Goal: Use online tool/utility: Utilize a website feature to perform a specific function

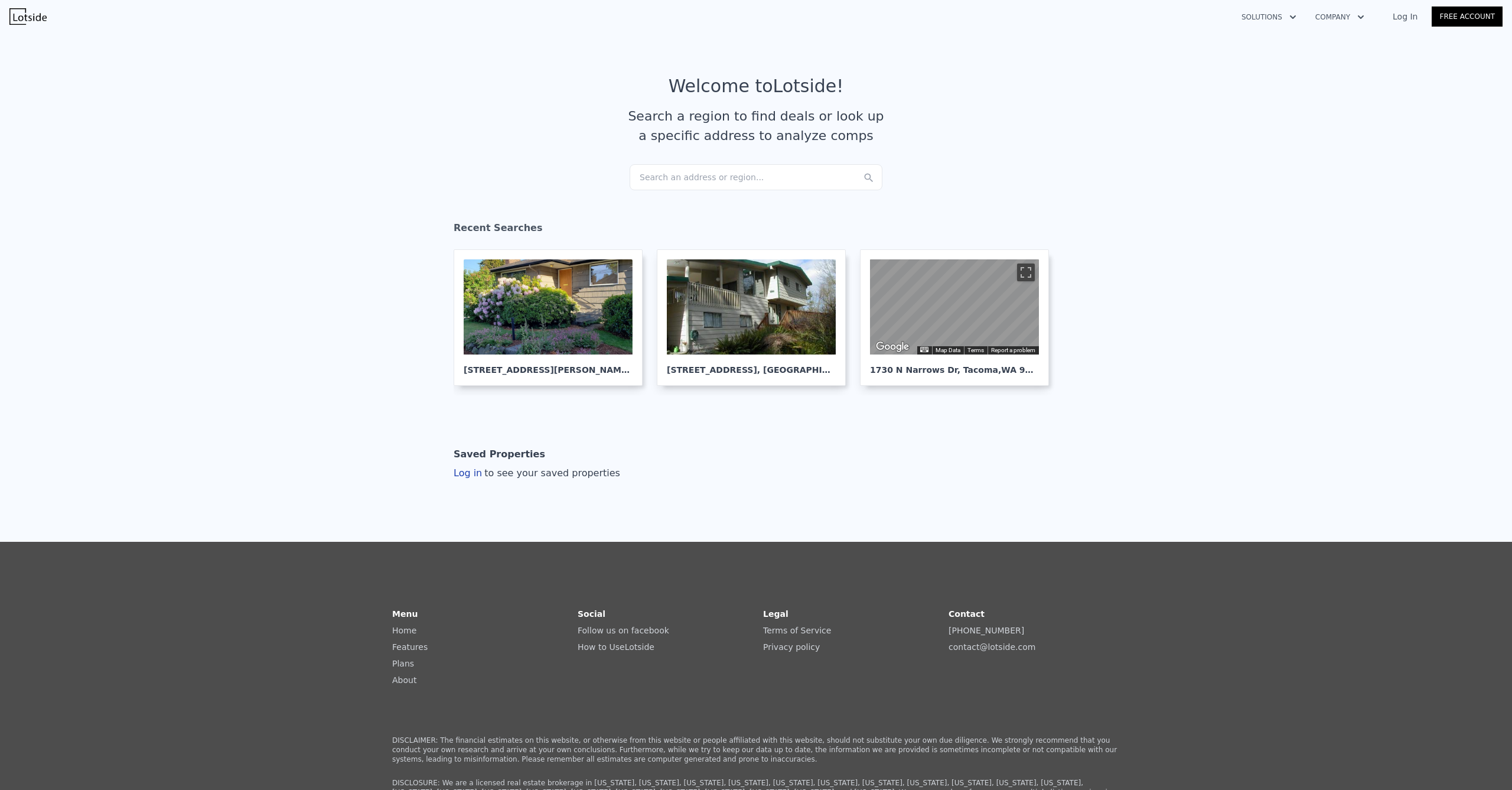
click at [656, 170] on div "Search an address or region..." at bounding box center [756, 177] width 253 height 26
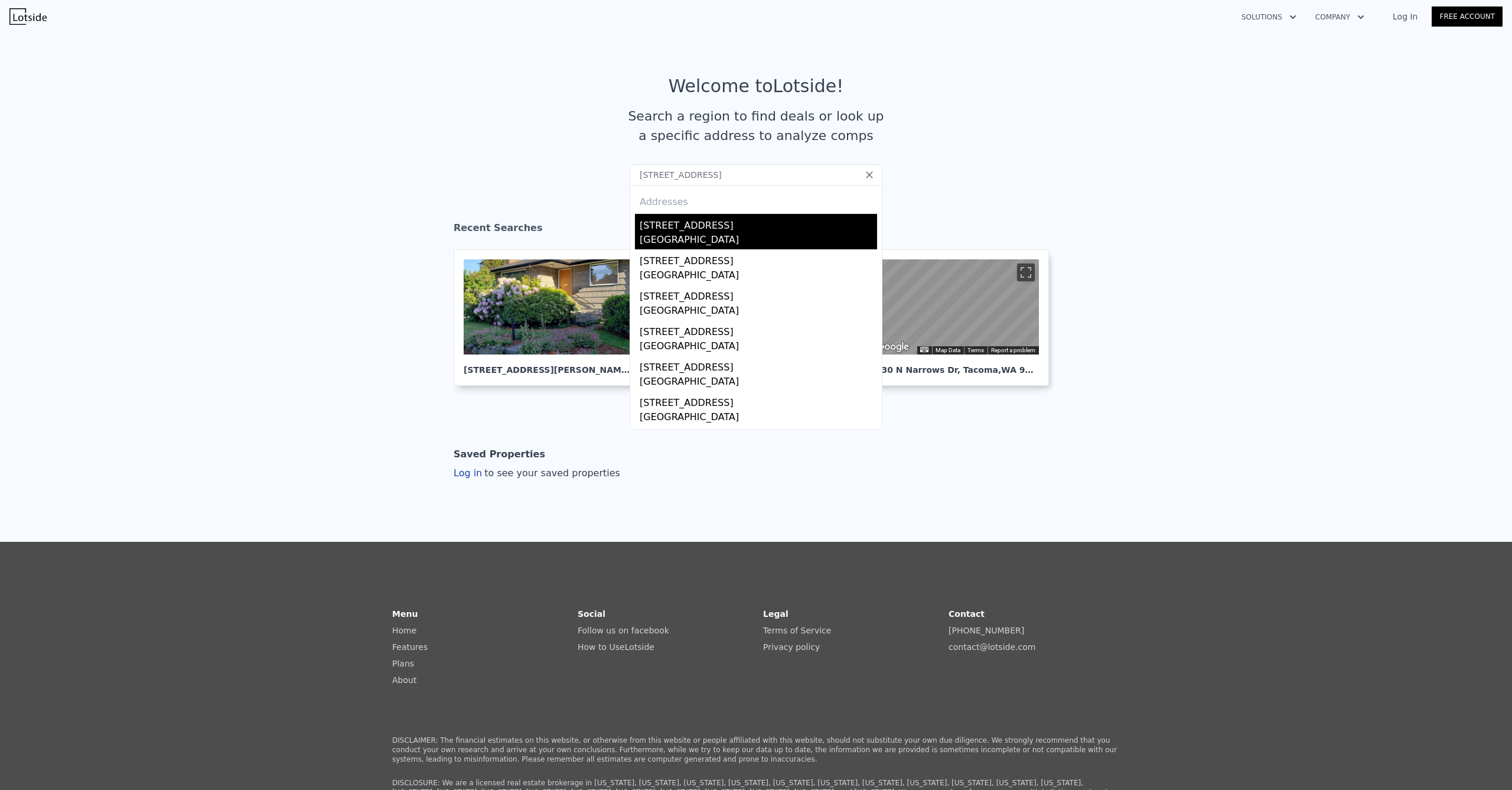
type input "[STREET_ADDRESS]"
click at [661, 245] on div "[GEOGRAPHIC_DATA]" at bounding box center [758, 241] width 237 height 16
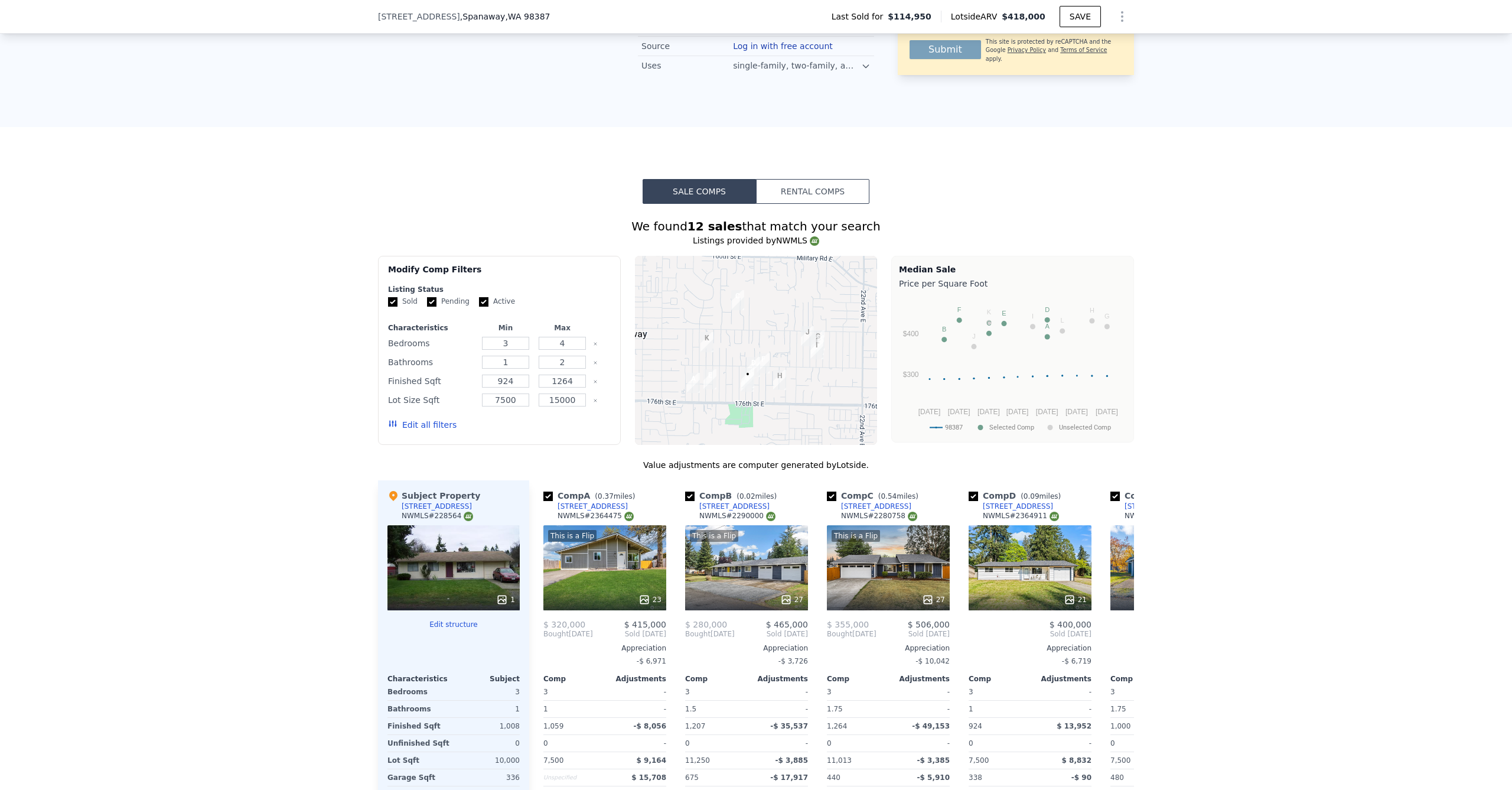
scroll to position [1020, 0]
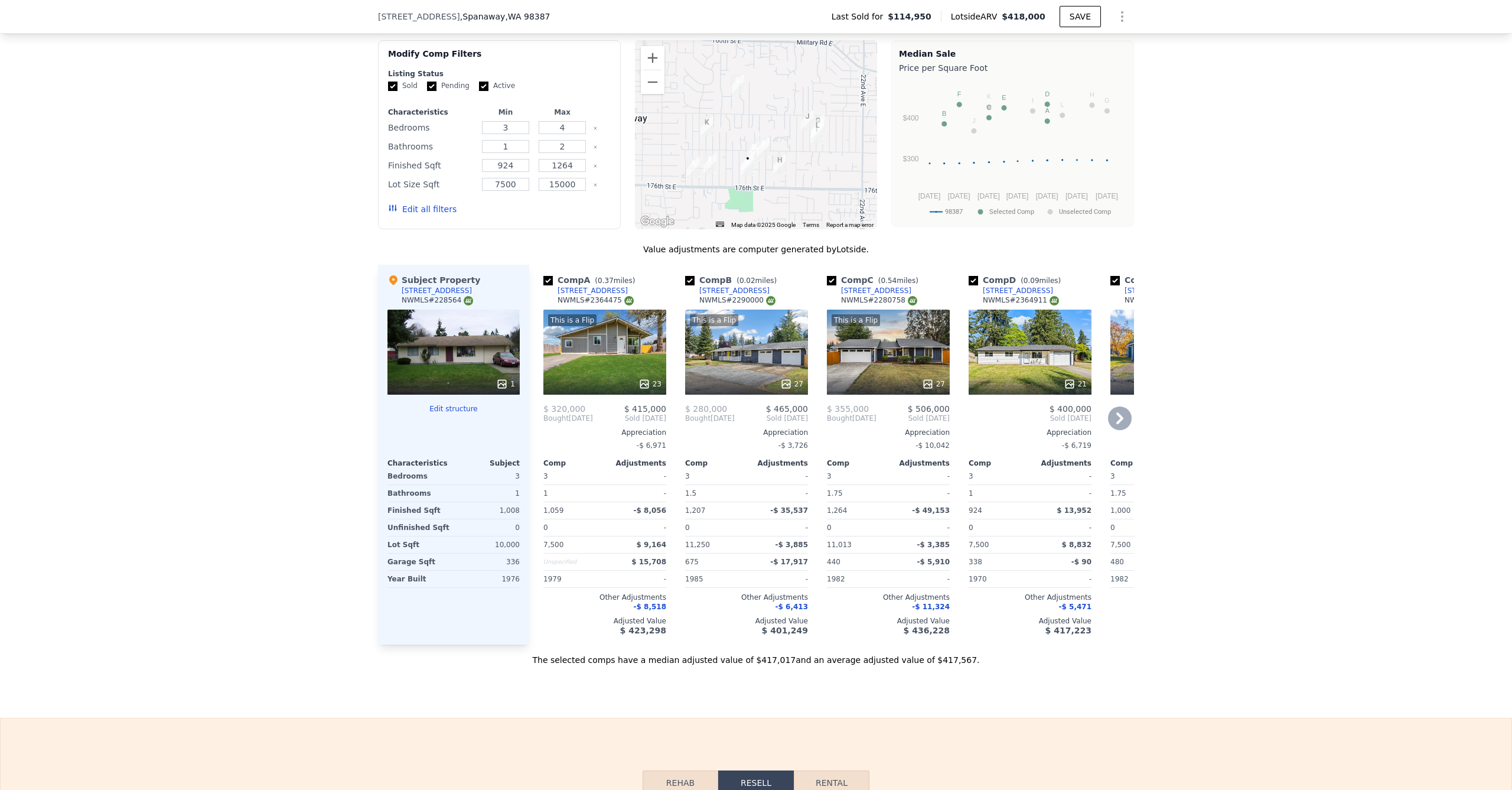
click at [578, 383] on div at bounding box center [605, 383] width 123 height 21
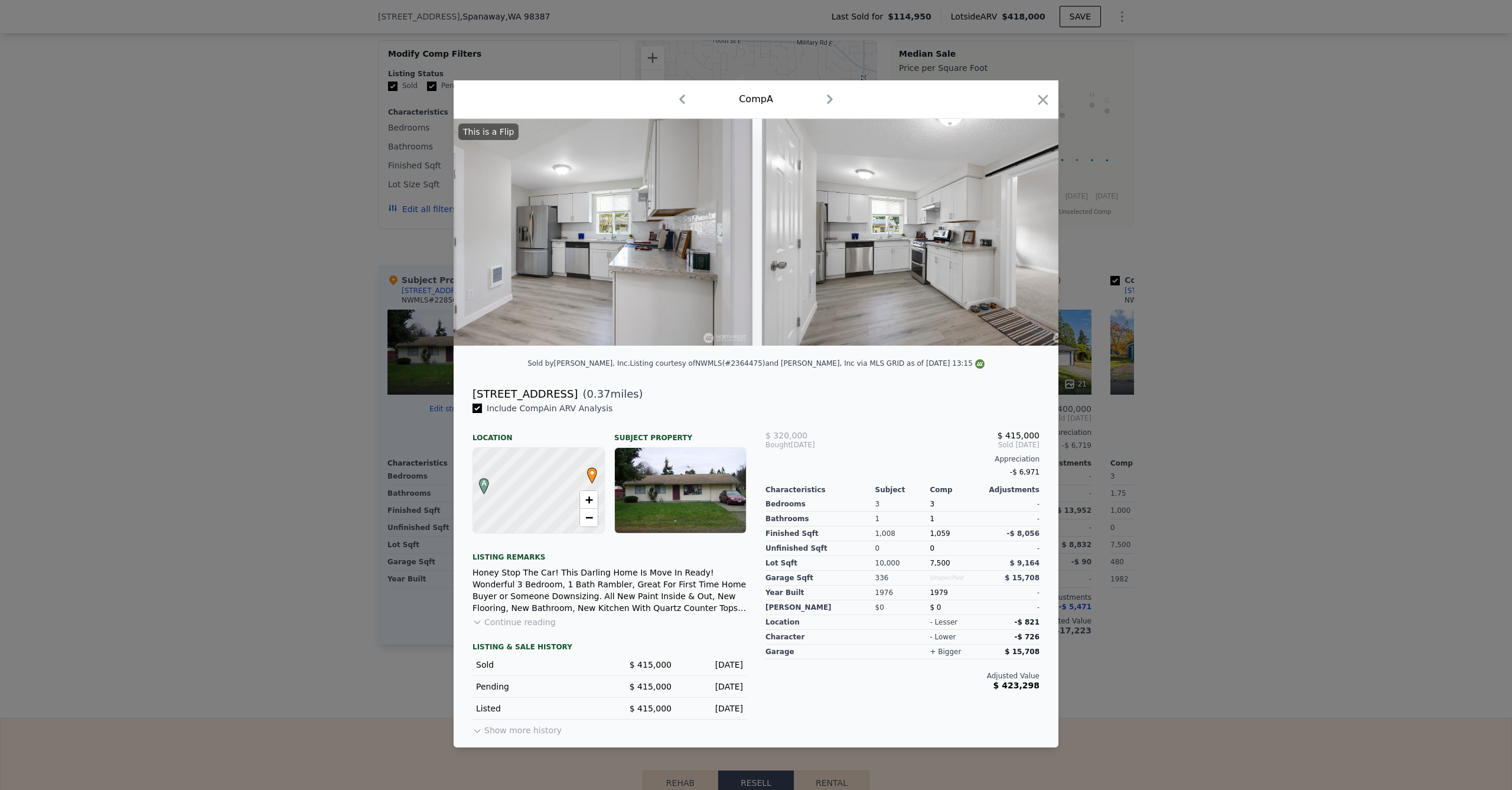
scroll to position [0, 809]
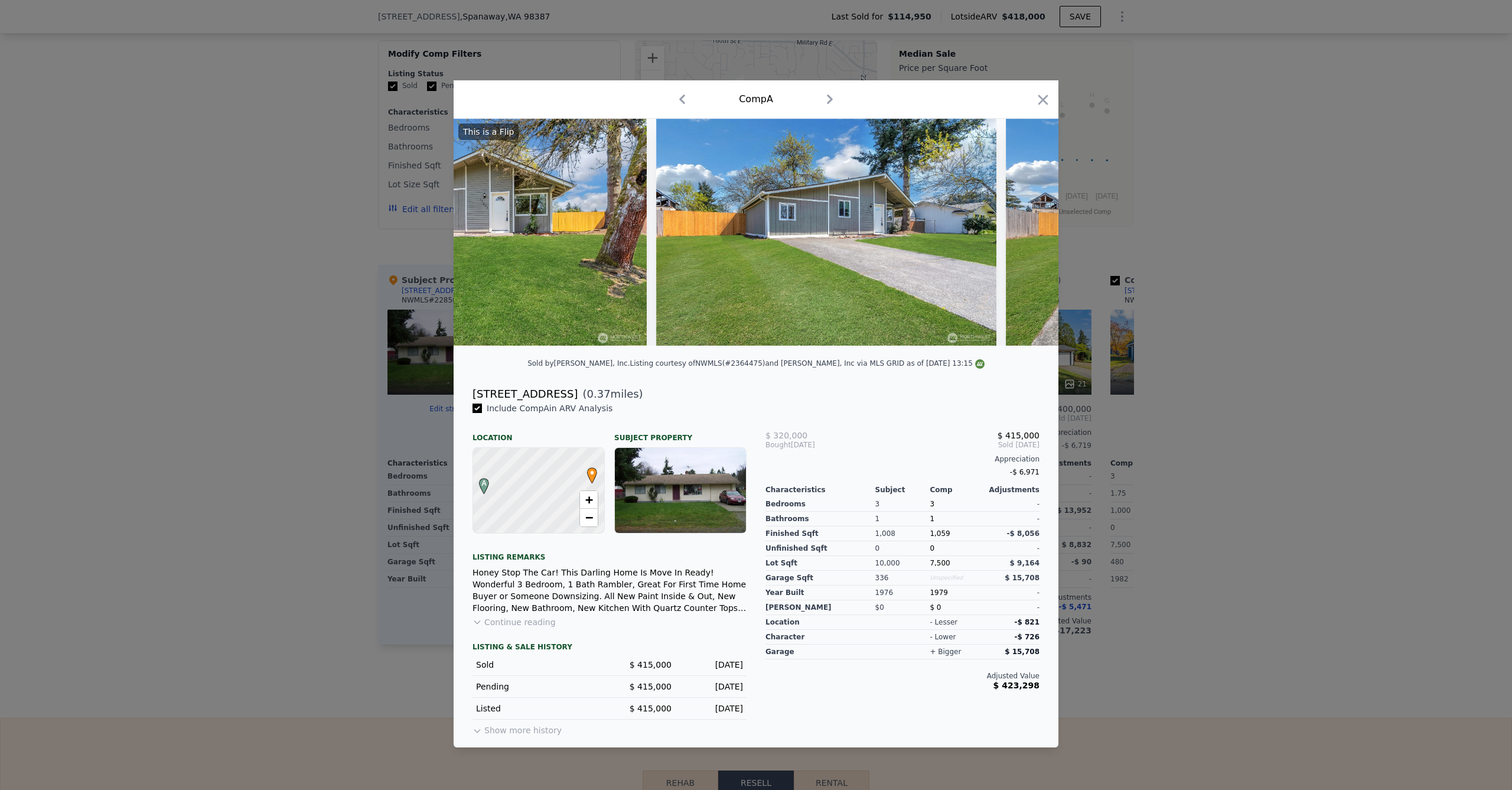
drag, startPoint x: 1036, startPoint y: 94, endPoint x: 862, endPoint y: 244, distance: 229.7
click at [1035, 96] on icon "button" at bounding box center [1044, 100] width 16 height 16
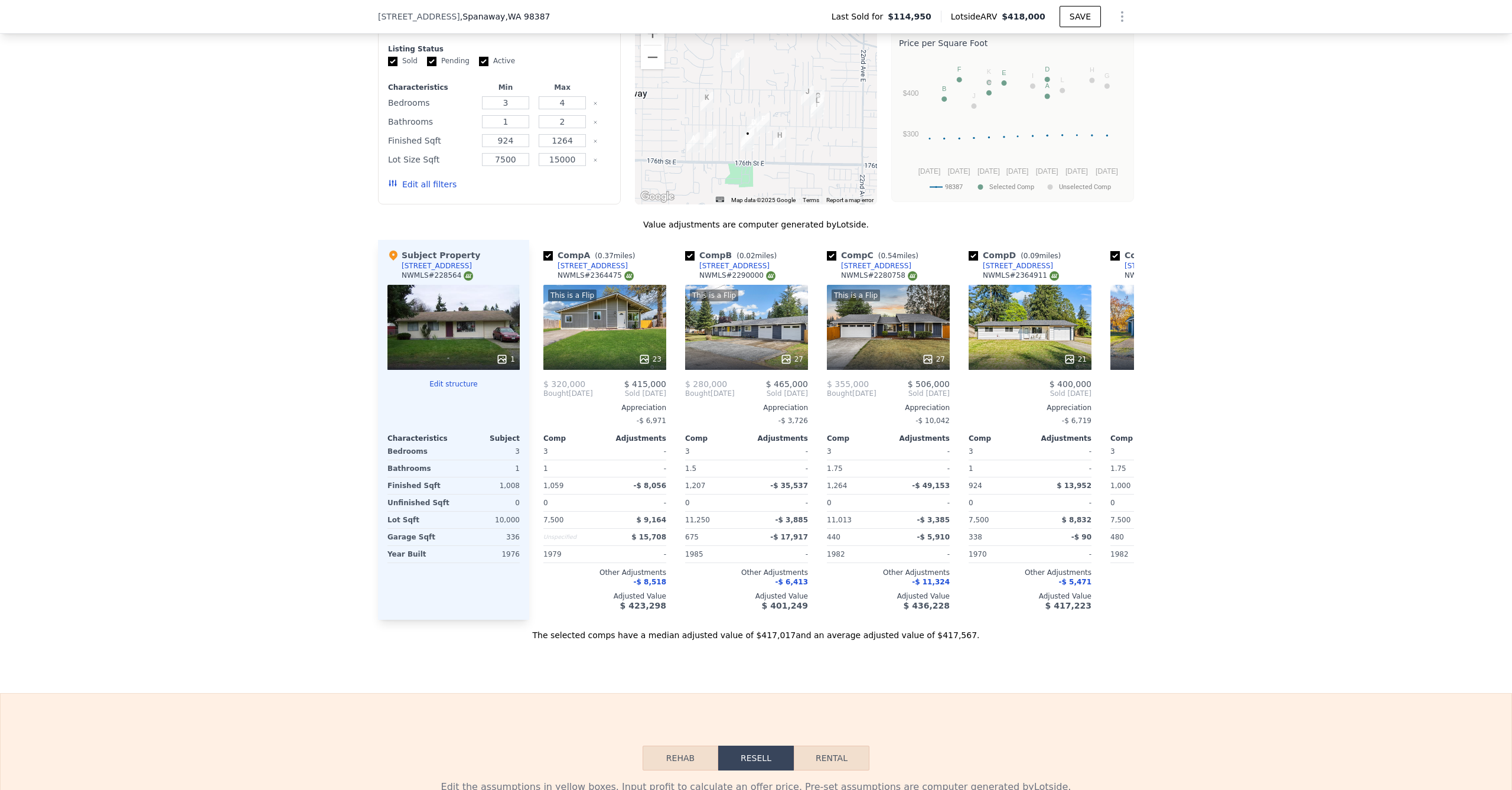
scroll to position [1067, 0]
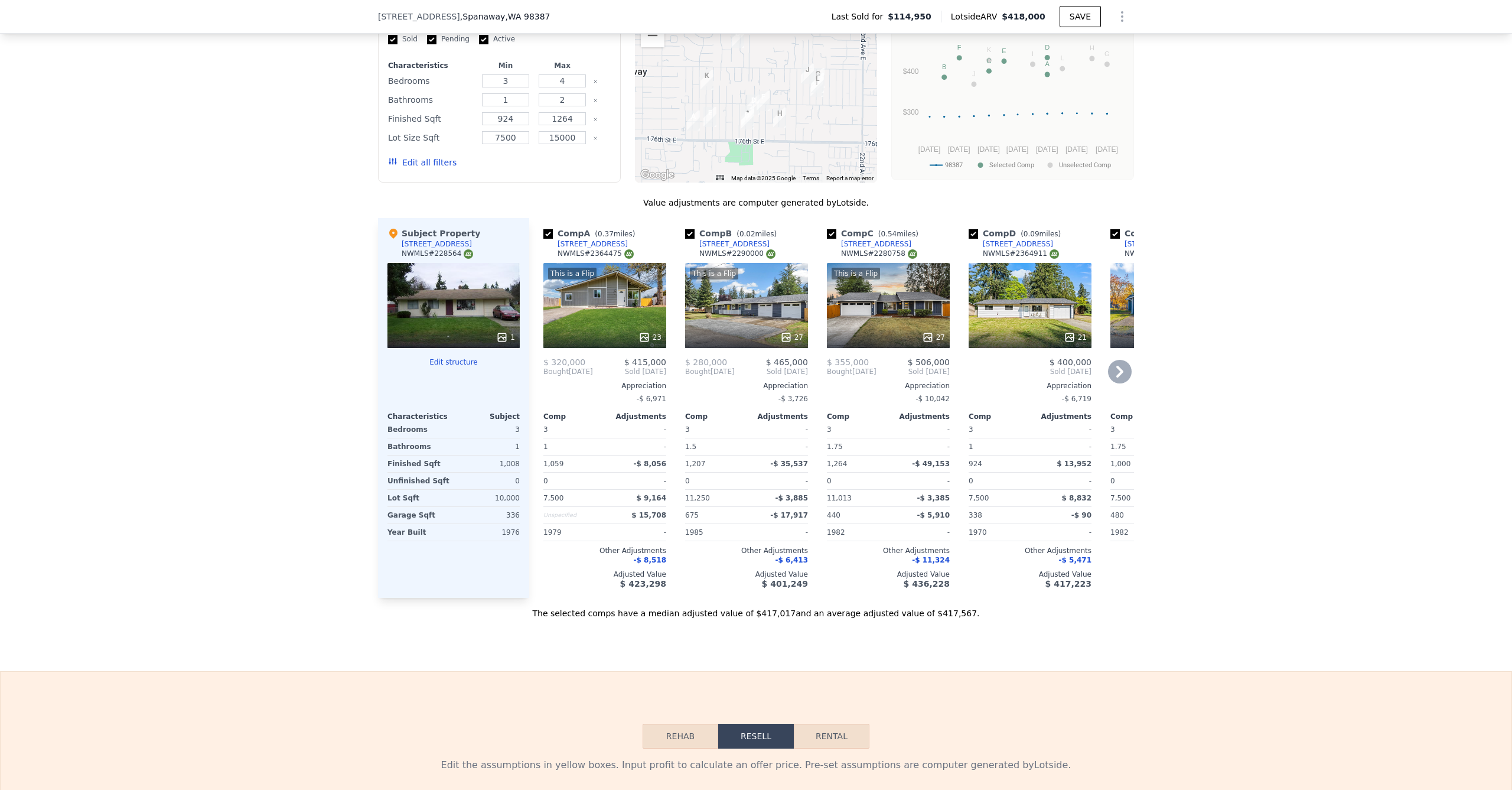
click at [763, 305] on div "This is a Flip 27" at bounding box center [747, 305] width 123 height 85
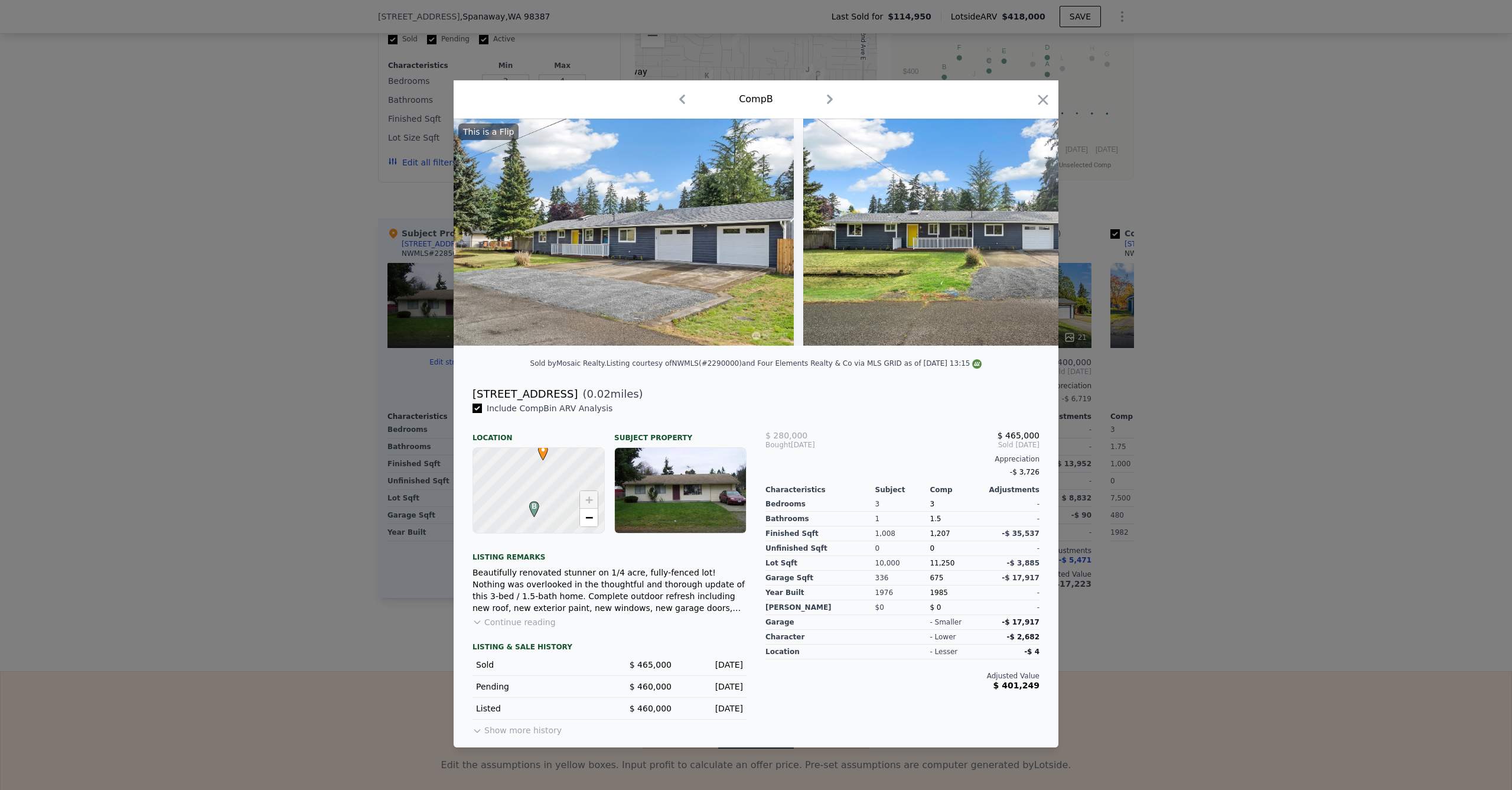
scroll to position [0, 58]
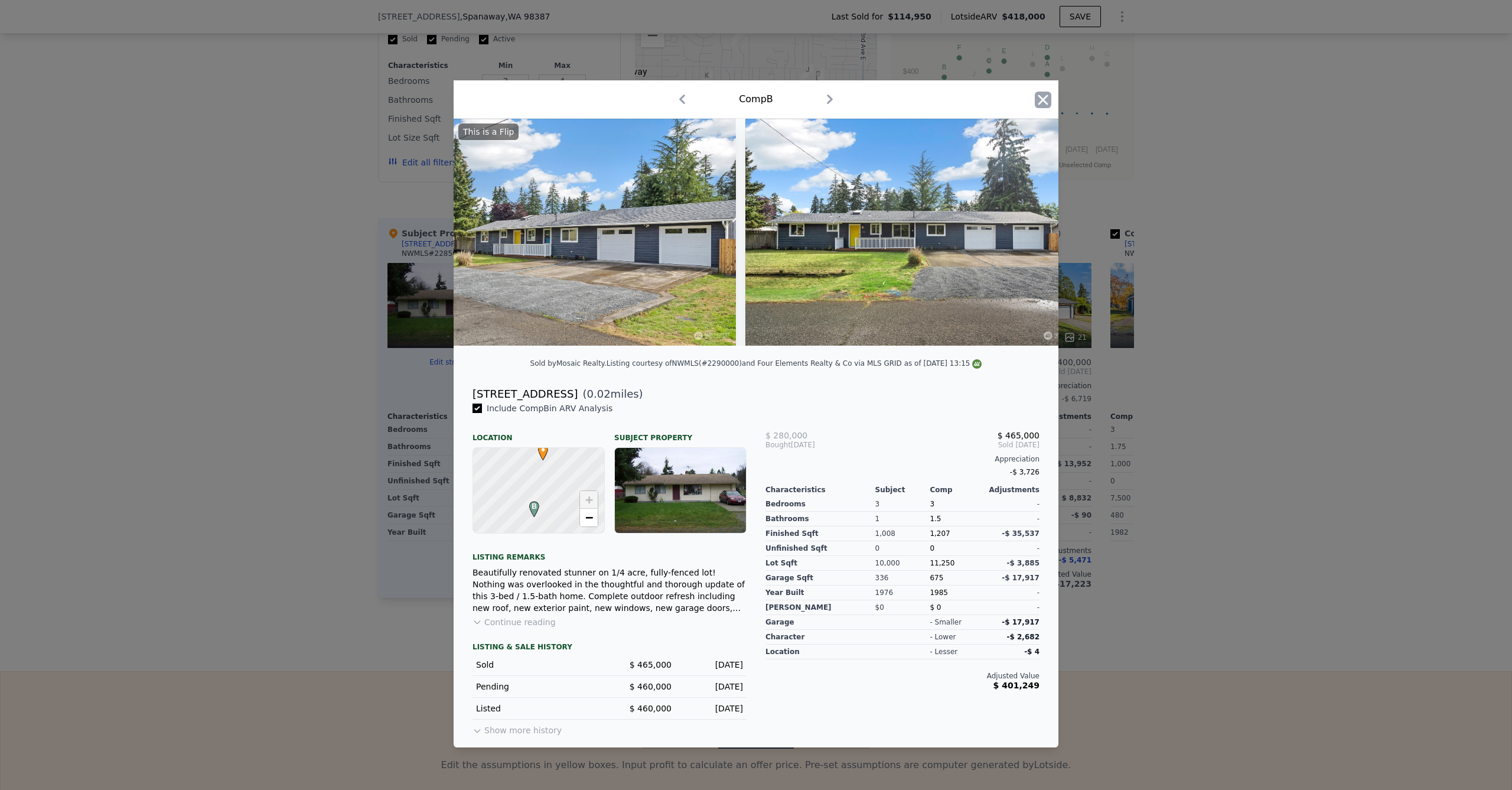
drag, startPoint x: 1041, startPoint y: 89, endPoint x: 1034, endPoint y: 102, distance: 14.8
click at [1041, 92] on icon "button" at bounding box center [1044, 100] width 16 height 16
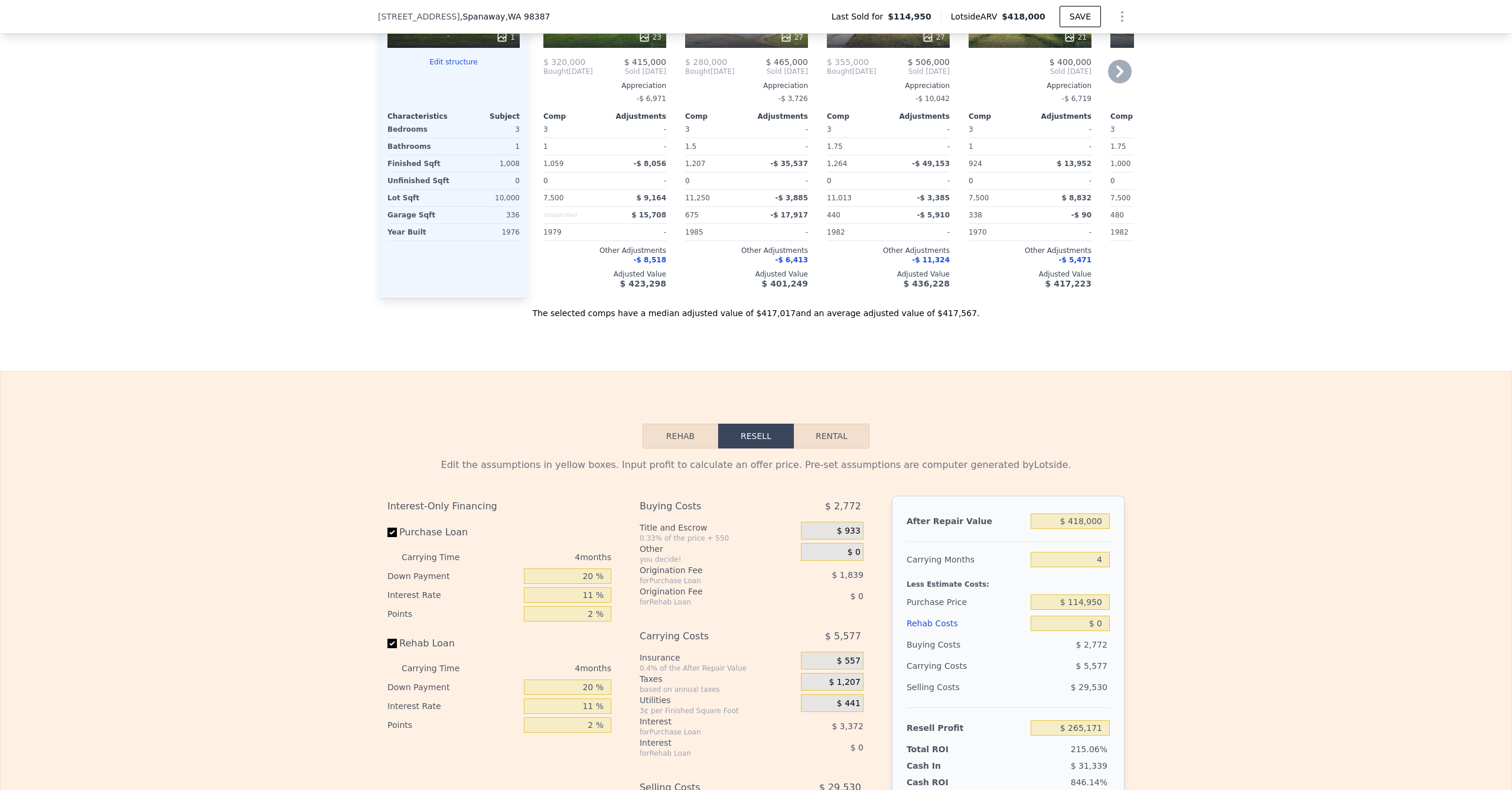
scroll to position [1417, 0]
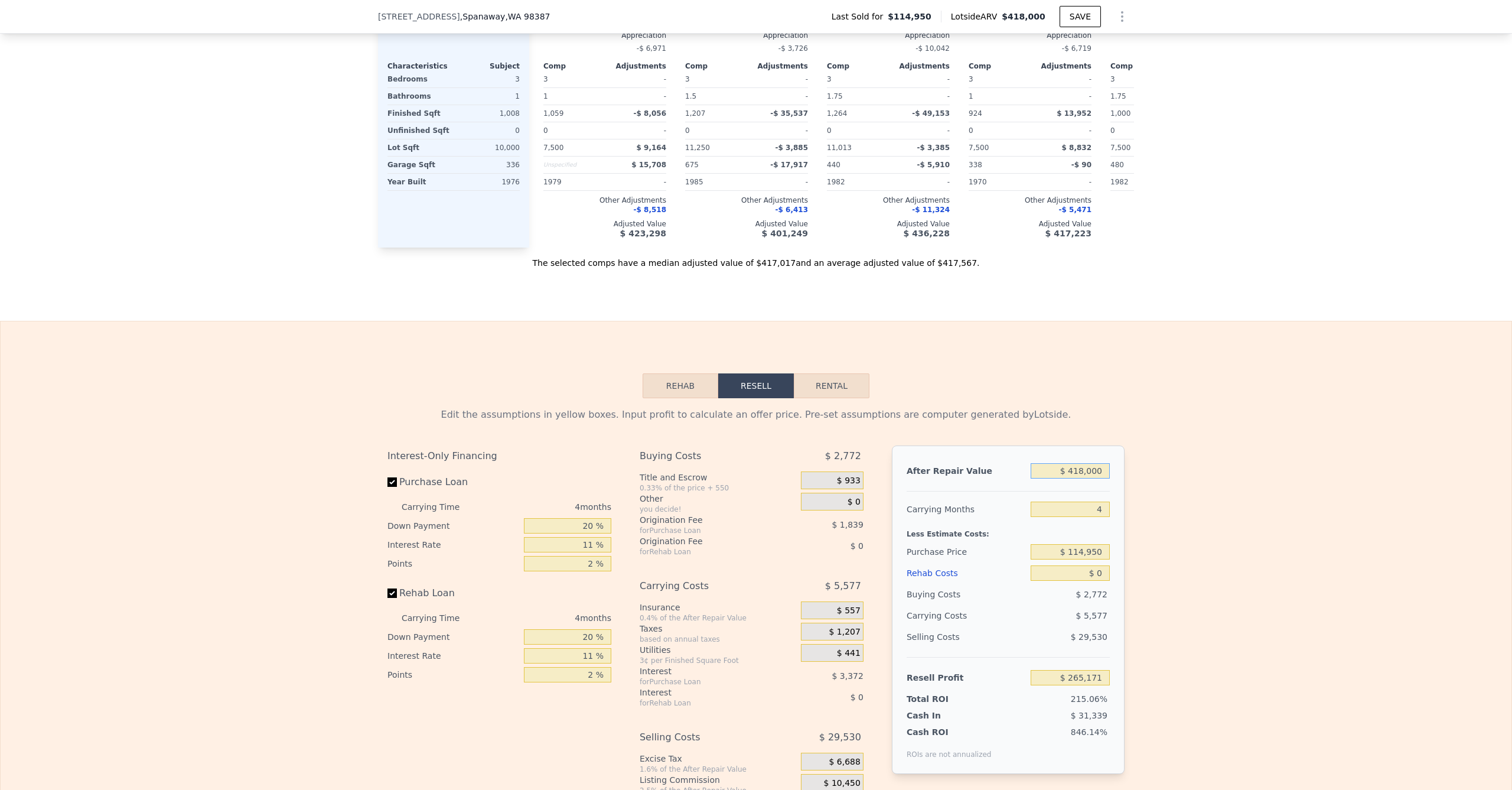
click at [1079, 478] on input "$ 418,000" at bounding box center [1070, 470] width 79 height 16
type input "$ 4,000"
type input "-$ 85,190"
type input "$ 42,000"
type input "-$ 119,574"
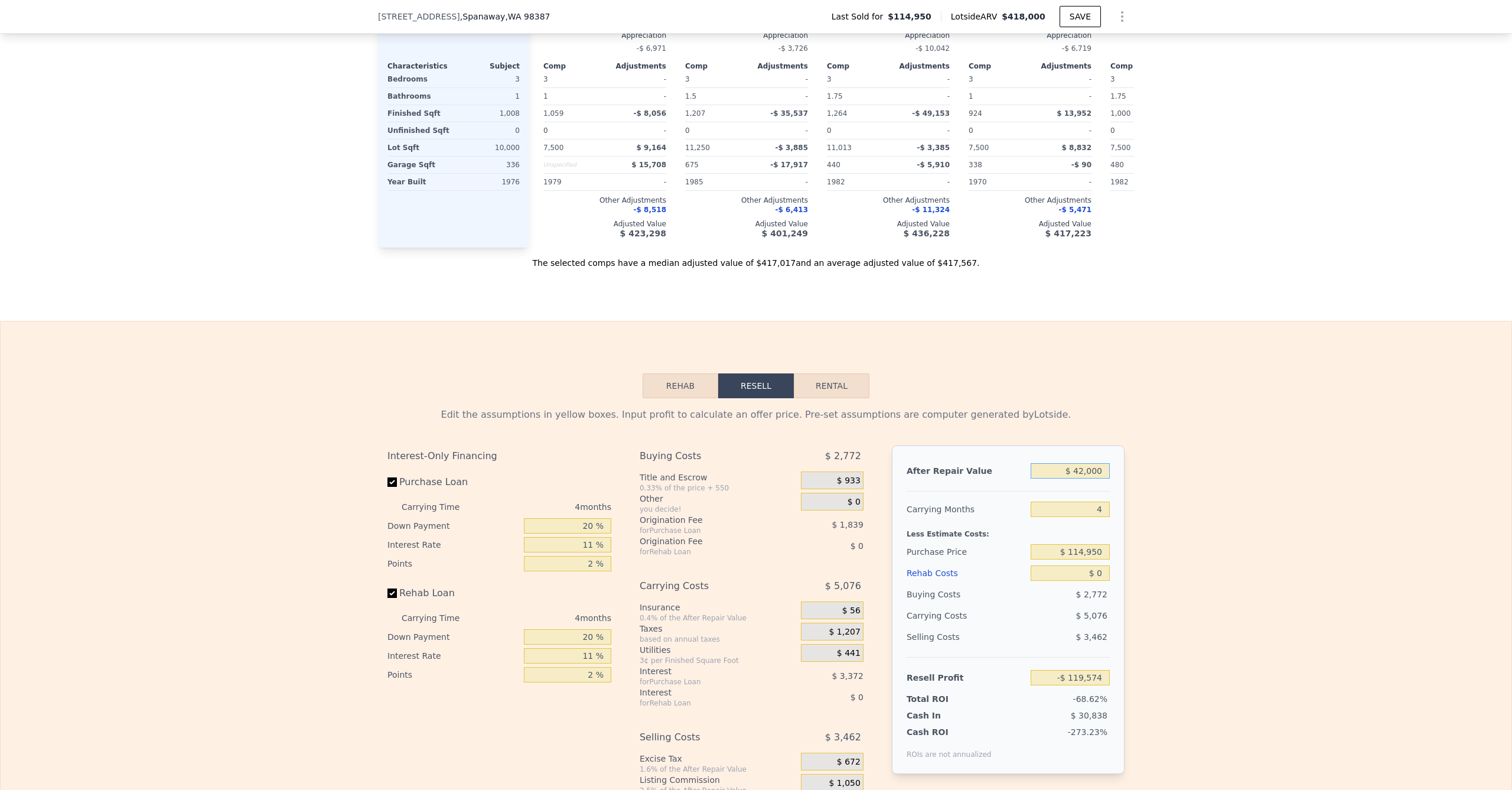
type input "$ 425,000"
type input "$ 271,676"
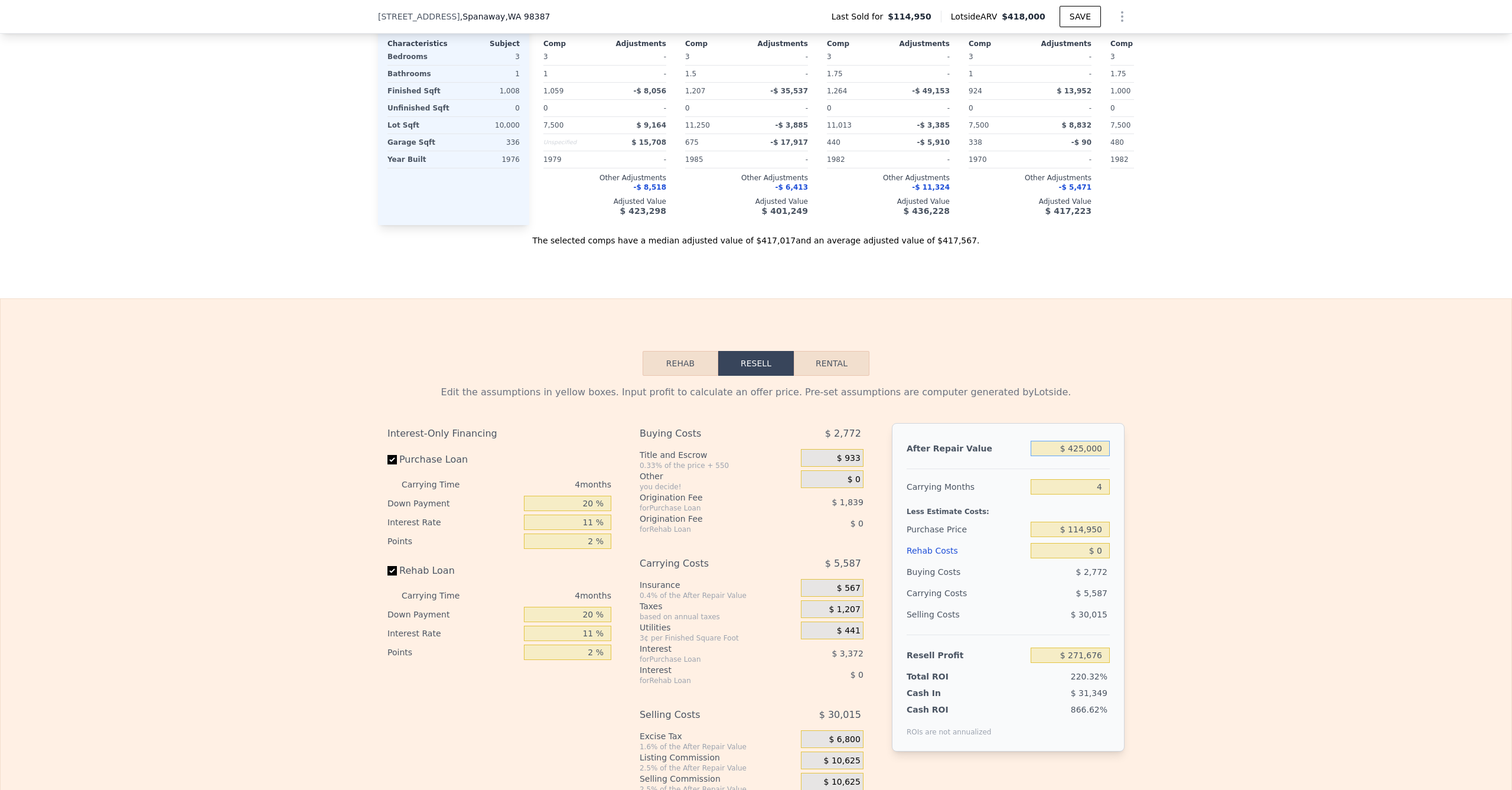
type input "$ 425,000"
click at [1086, 537] on input "$ 114,950" at bounding box center [1070, 529] width 79 height 16
click at [1082, 537] on input "$ 114,950" at bounding box center [1070, 529] width 79 height 16
type input "$ 275,000"
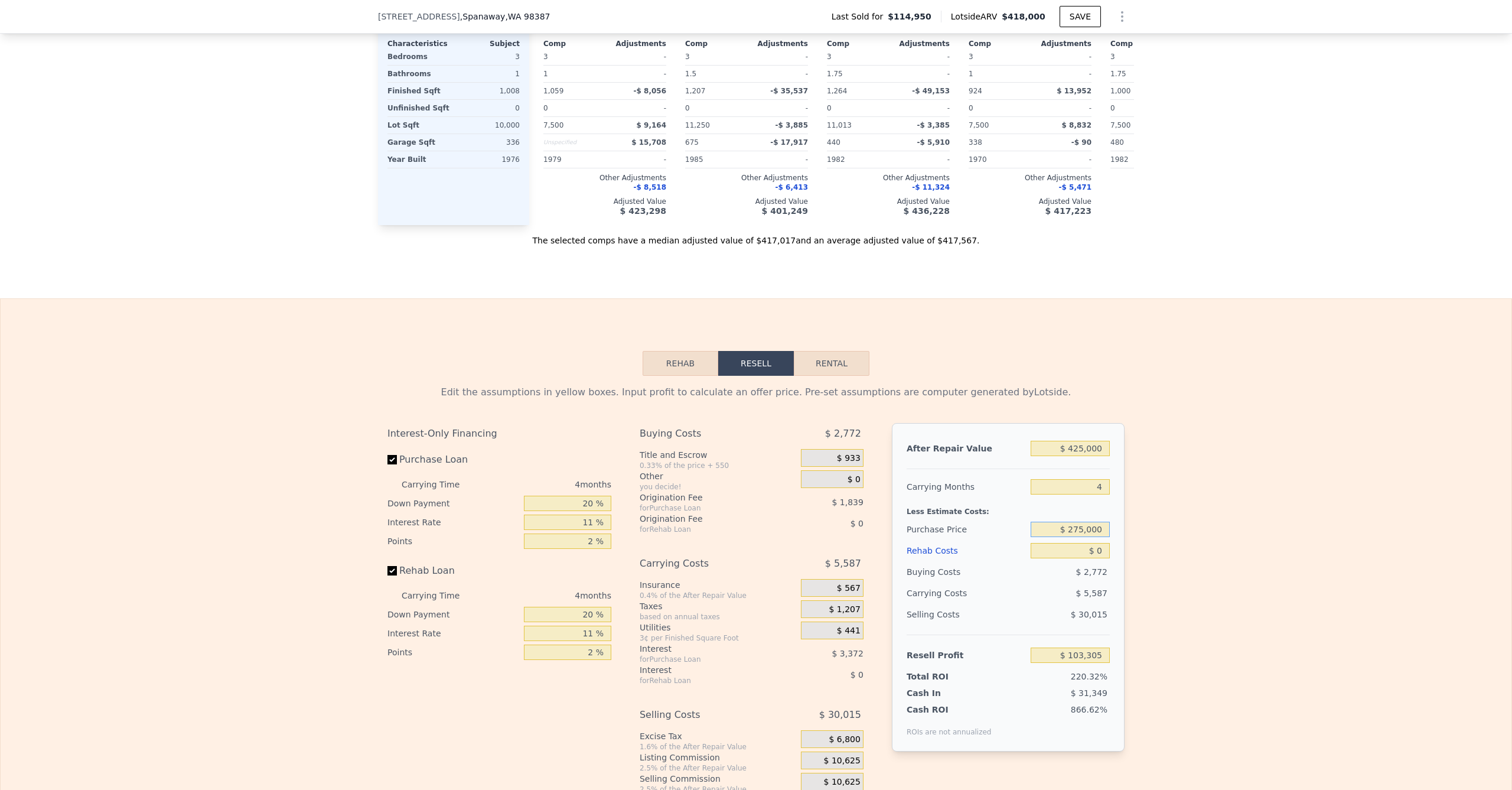
type input "$ 103,836"
click at [1248, 401] on div "Edit the assumptions in yellow boxes. Input profit to calculate an offer price.…" at bounding box center [756, 596] width 1511 height 440
drag, startPoint x: 1105, startPoint y: 506, endPoint x: 1177, endPoint y: 510, distance: 72.1
click at [1123, 507] on div "Edit the assumptions in yellow boxes. Input profit to calculate an offer price.…" at bounding box center [756, 596] width 756 height 440
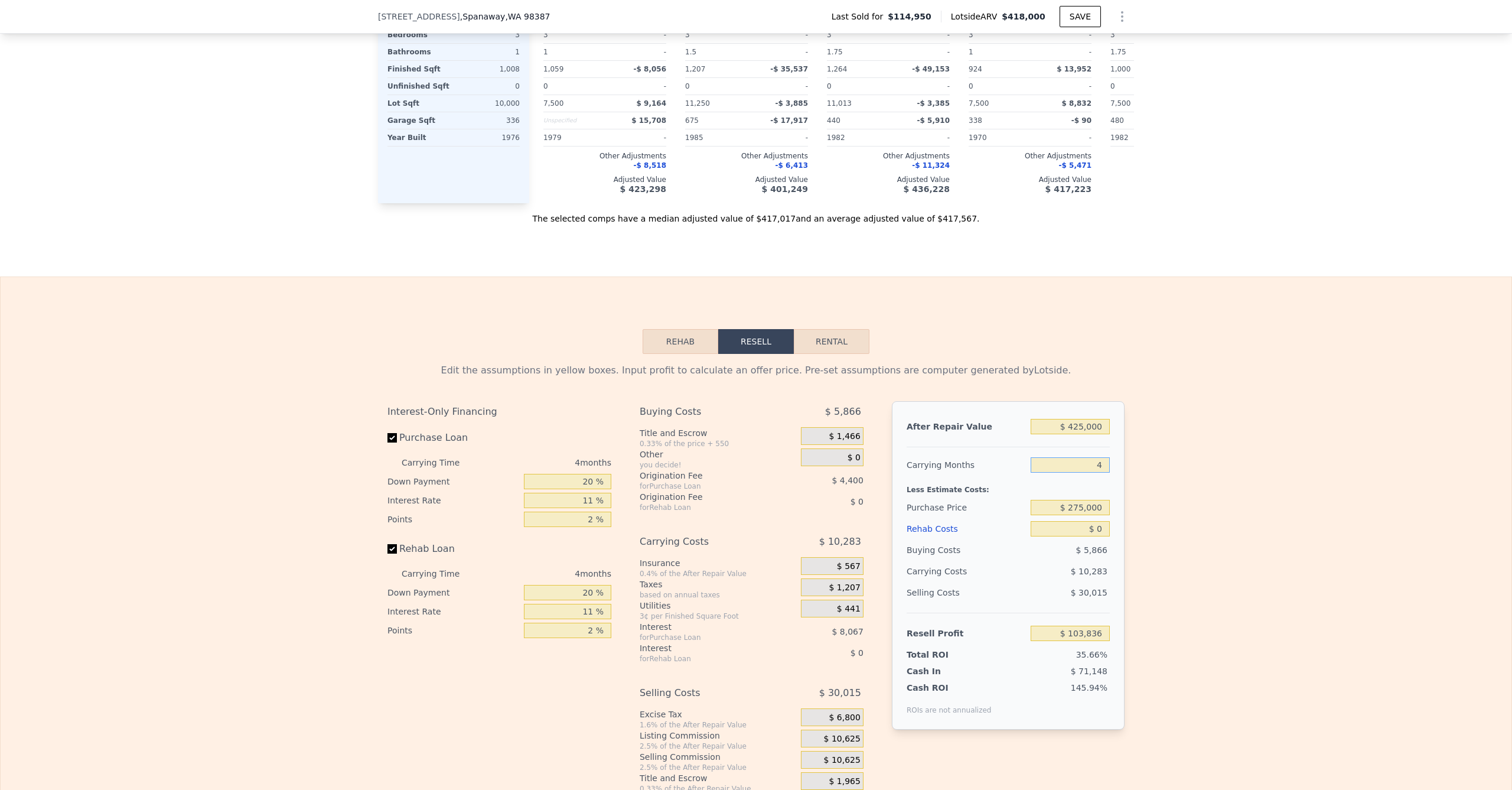
type input "5"
type input "$ 101,267"
type input "5"
click at [1159, 544] on div "Edit the assumptions in yellow boxes. Input profit to calculate an offer price.…" at bounding box center [756, 574] width 1511 height 440
click at [1069, 536] on input "$ 0" at bounding box center [1070, 529] width 79 height 16
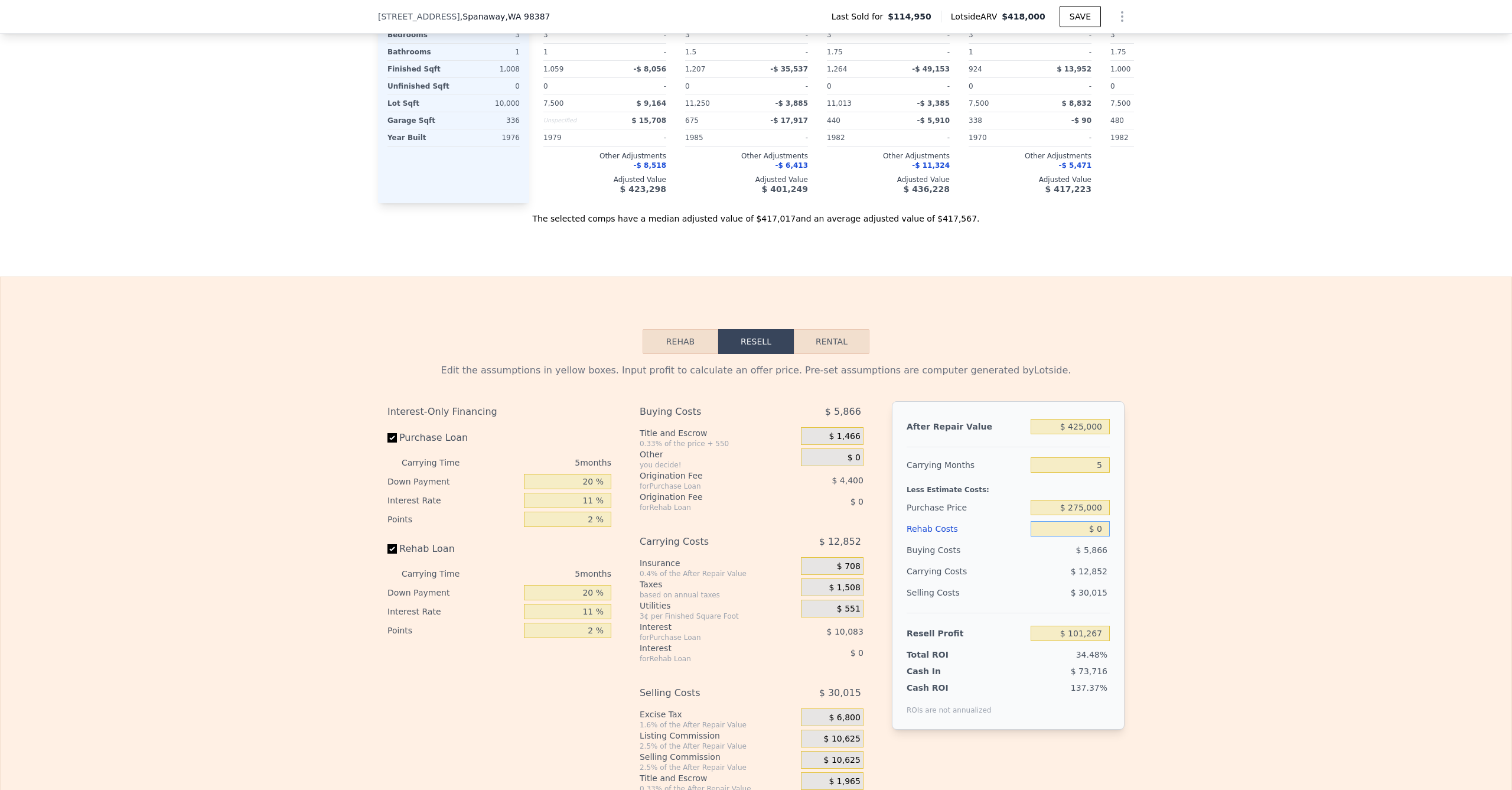
type input "$ 40"
type input "$ 101,226"
type input "$ 4,000"
type input "$ 100,846"
type input "$ 40,000"
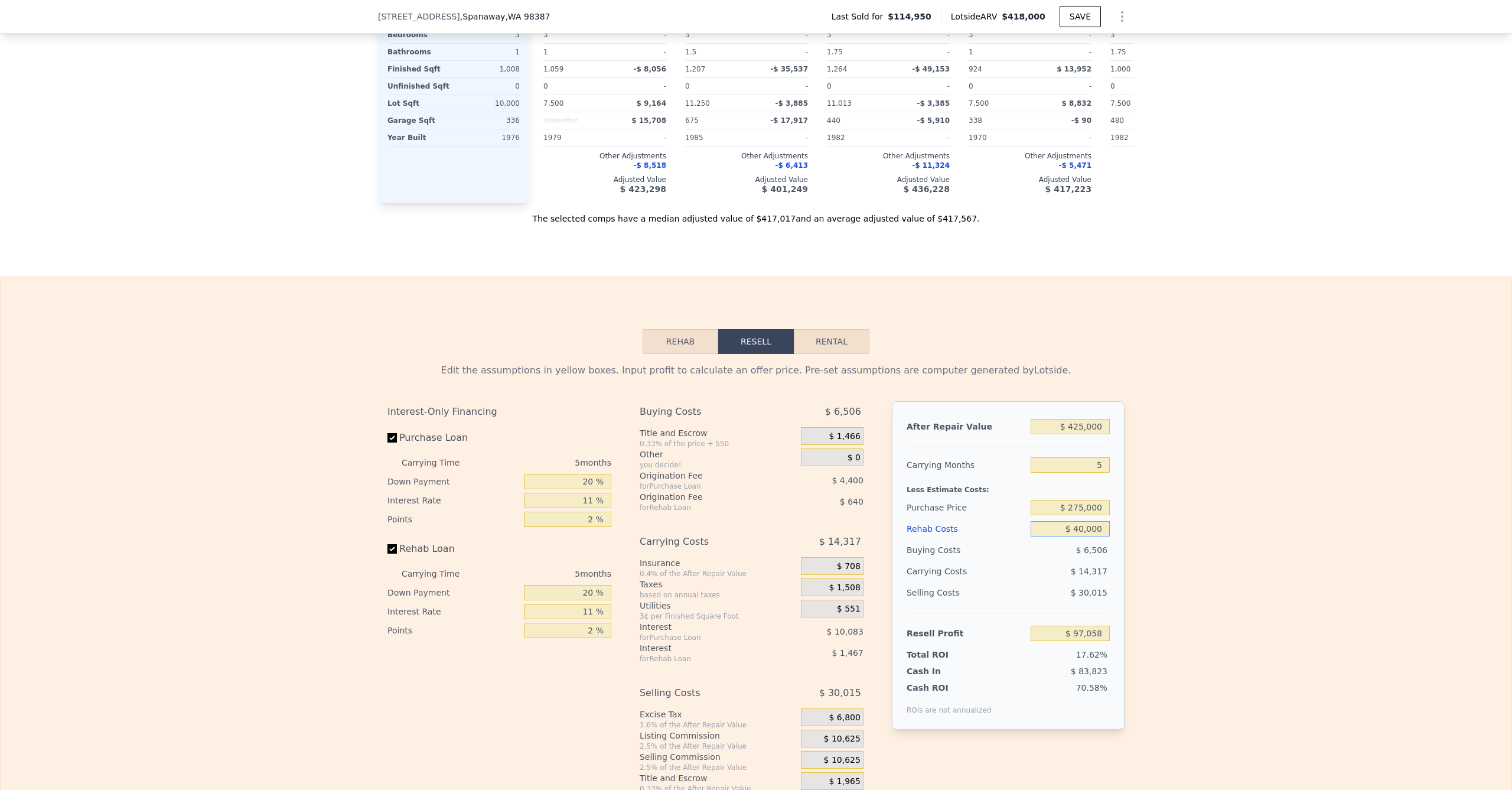
type input "$ 59,162"
click at [1234, 451] on div "Edit the assumptions in yellow boxes. Input profit to calculate an offer price.…" at bounding box center [756, 574] width 1511 height 440
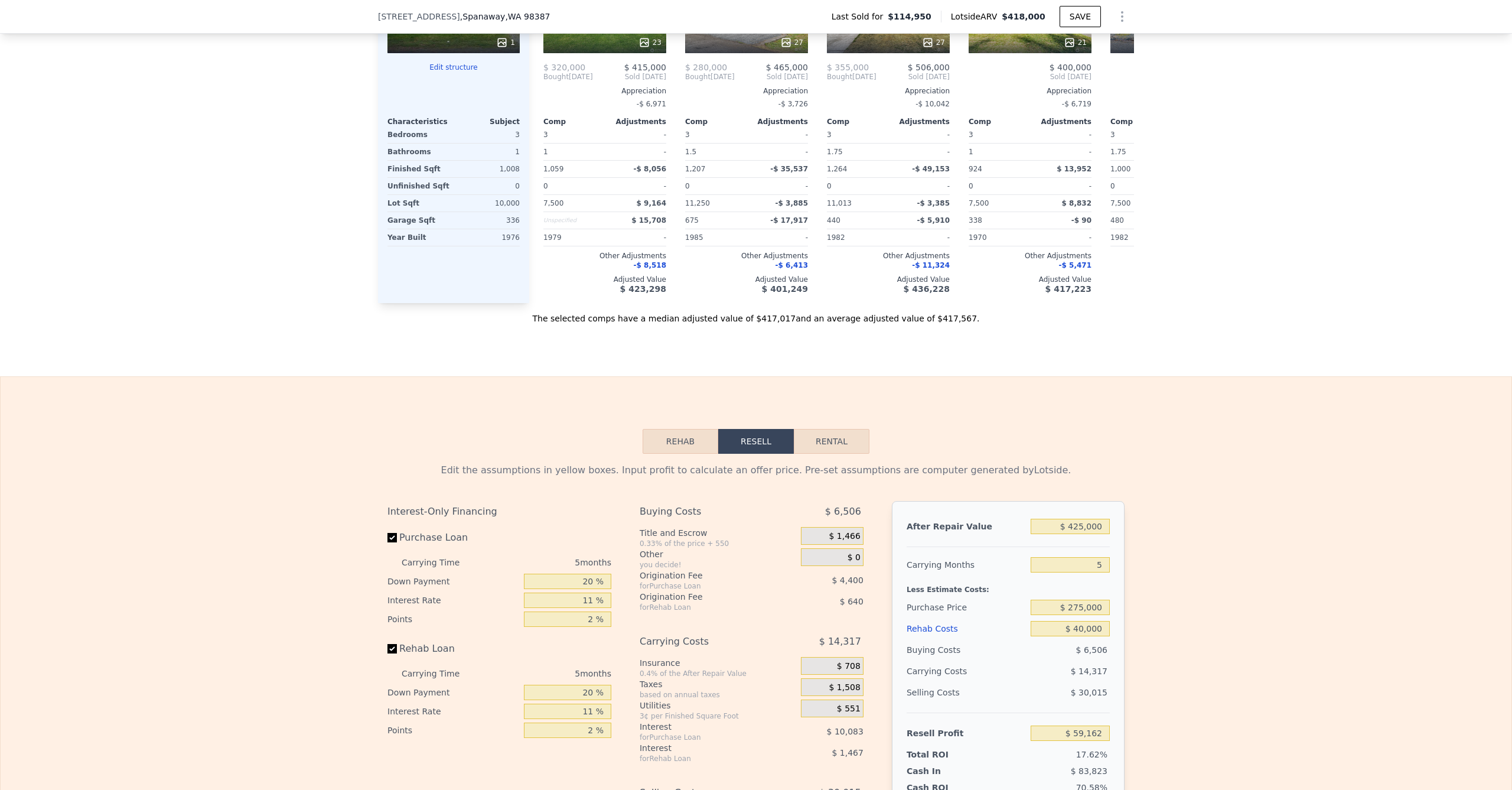
scroll to position [1381, 0]
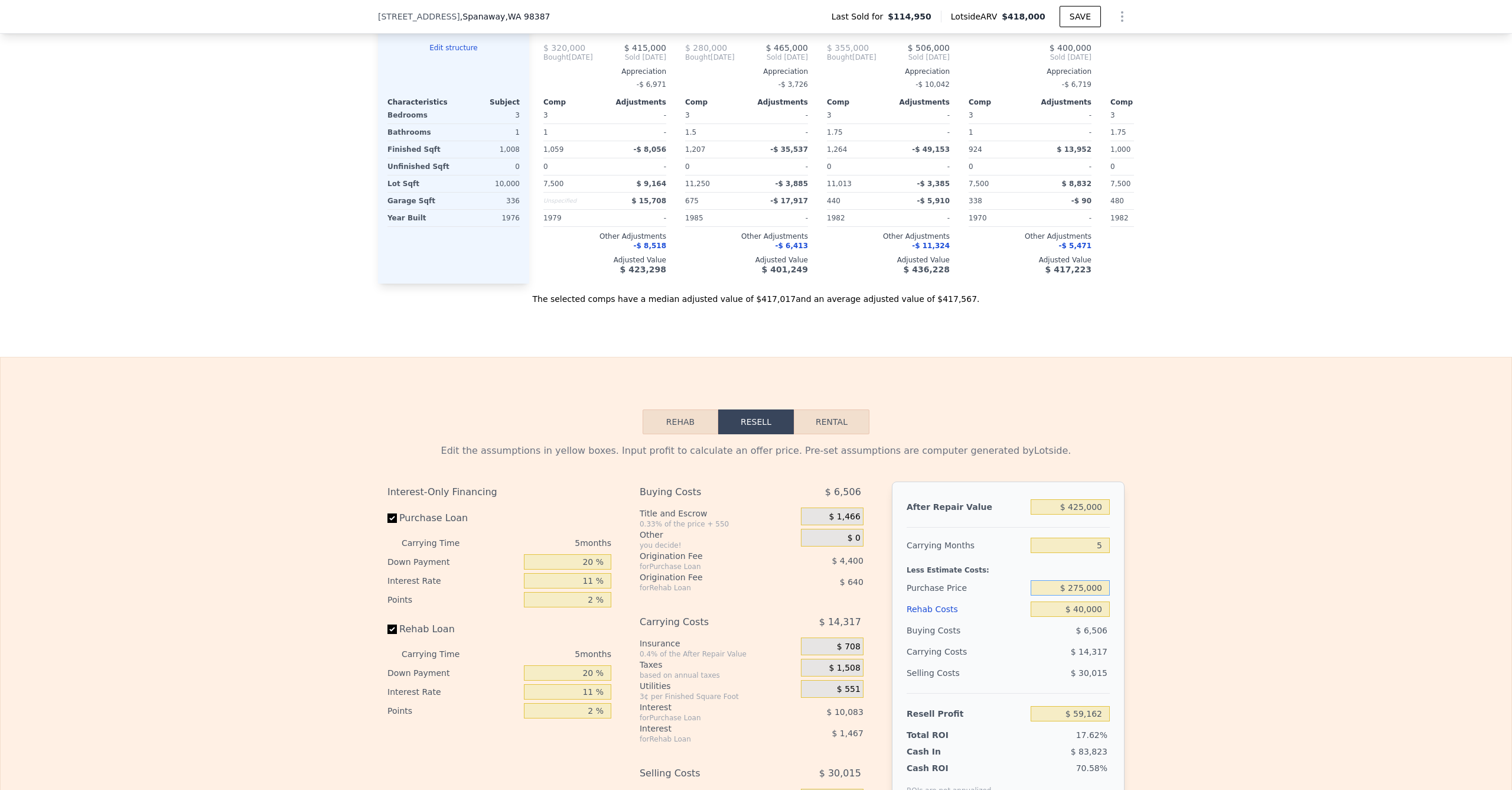
drag, startPoint x: 1026, startPoint y: 607, endPoint x: 1003, endPoint y: 609, distance: 23.1
click at [1002, 598] on div "Purchase Price $ 275,000" at bounding box center [1009, 587] width 203 height 21
drag, startPoint x: 1079, startPoint y: 609, endPoint x: 1025, endPoint y: 607, distance: 54.0
click at [1025, 598] on div "Purchase Price $ 275,000" at bounding box center [1009, 587] width 203 height 21
click at [1079, 596] on input "$ 275,000" at bounding box center [1070, 587] width 79 height 16
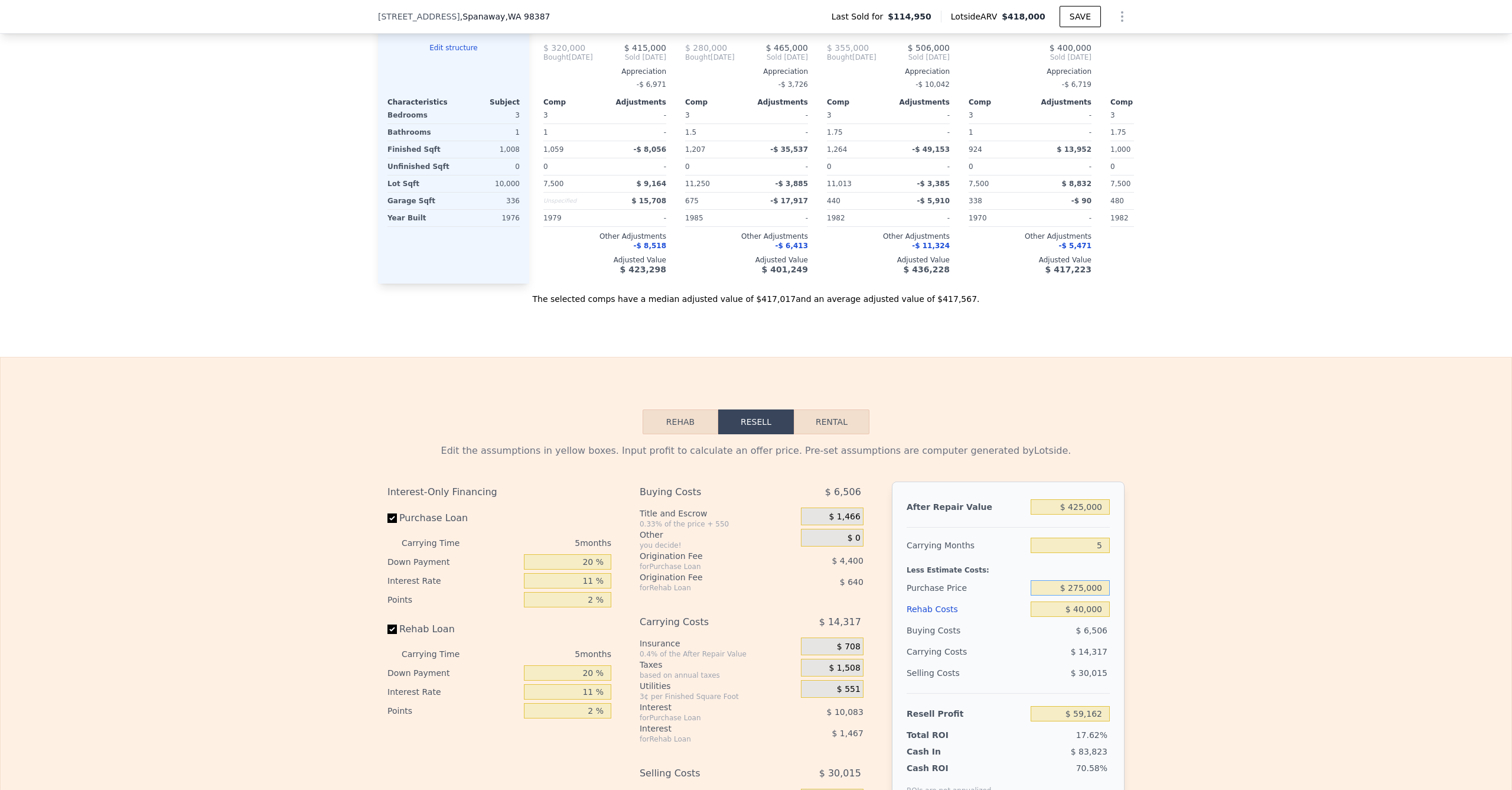
drag, startPoint x: 1080, startPoint y: 605, endPoint x: 1038, endPoint y: 606, distance: 42.0
click at [1038, 596] on input "$ 275,000" at bounding box center [1070, 587] width 79 height 16
click at [1079, 596] on input "$ 275,000" at bounding box center [1070, 587] width 79 height 16
type input "$ 300,000"
click at [1289, 501] on div "Edit the assumptions in yellow boxes. Input profit to calculate an offer price.…" at bounding box center [756, 654] width 1511 height 440
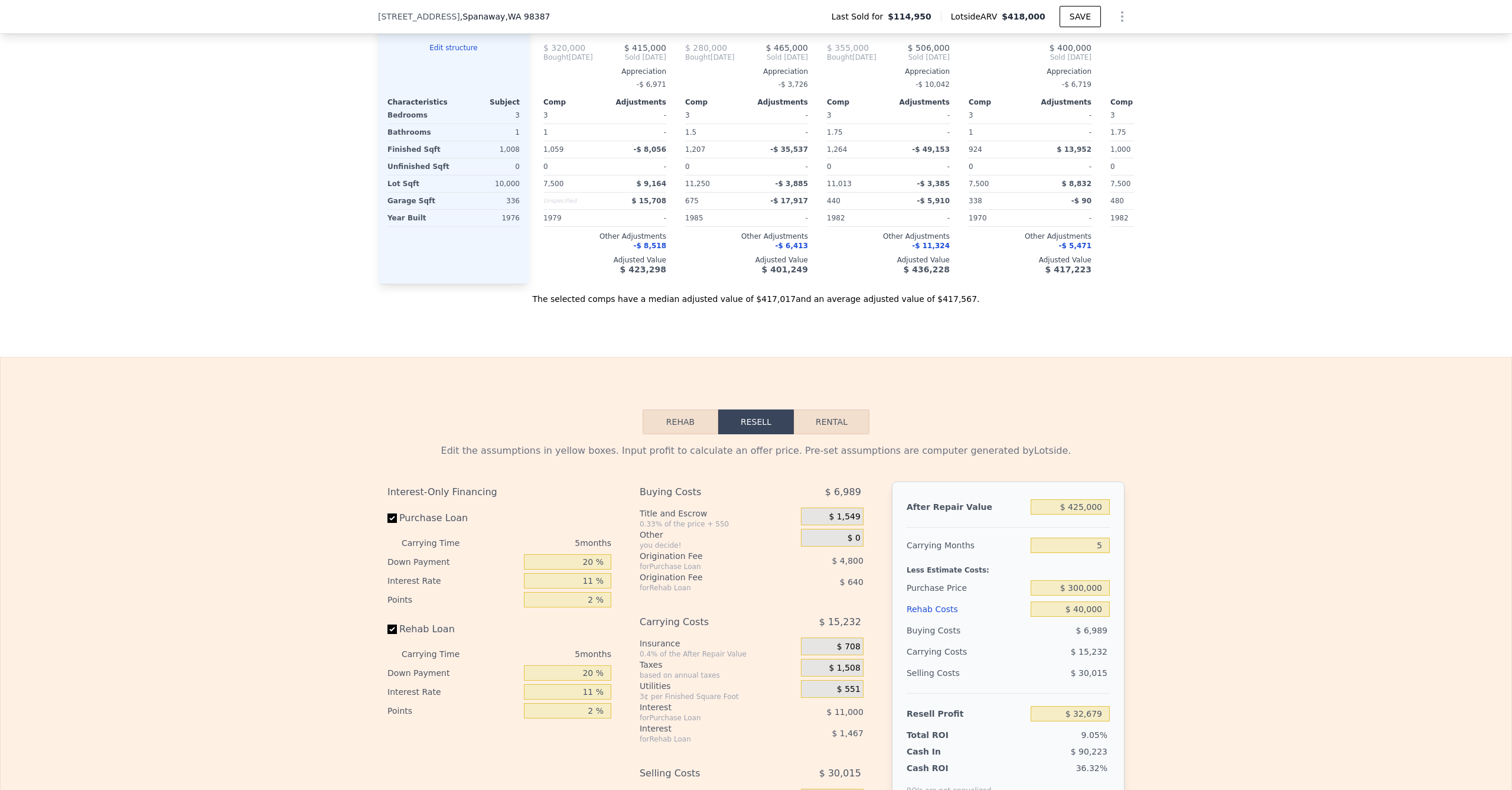
type input "$ 32,764"
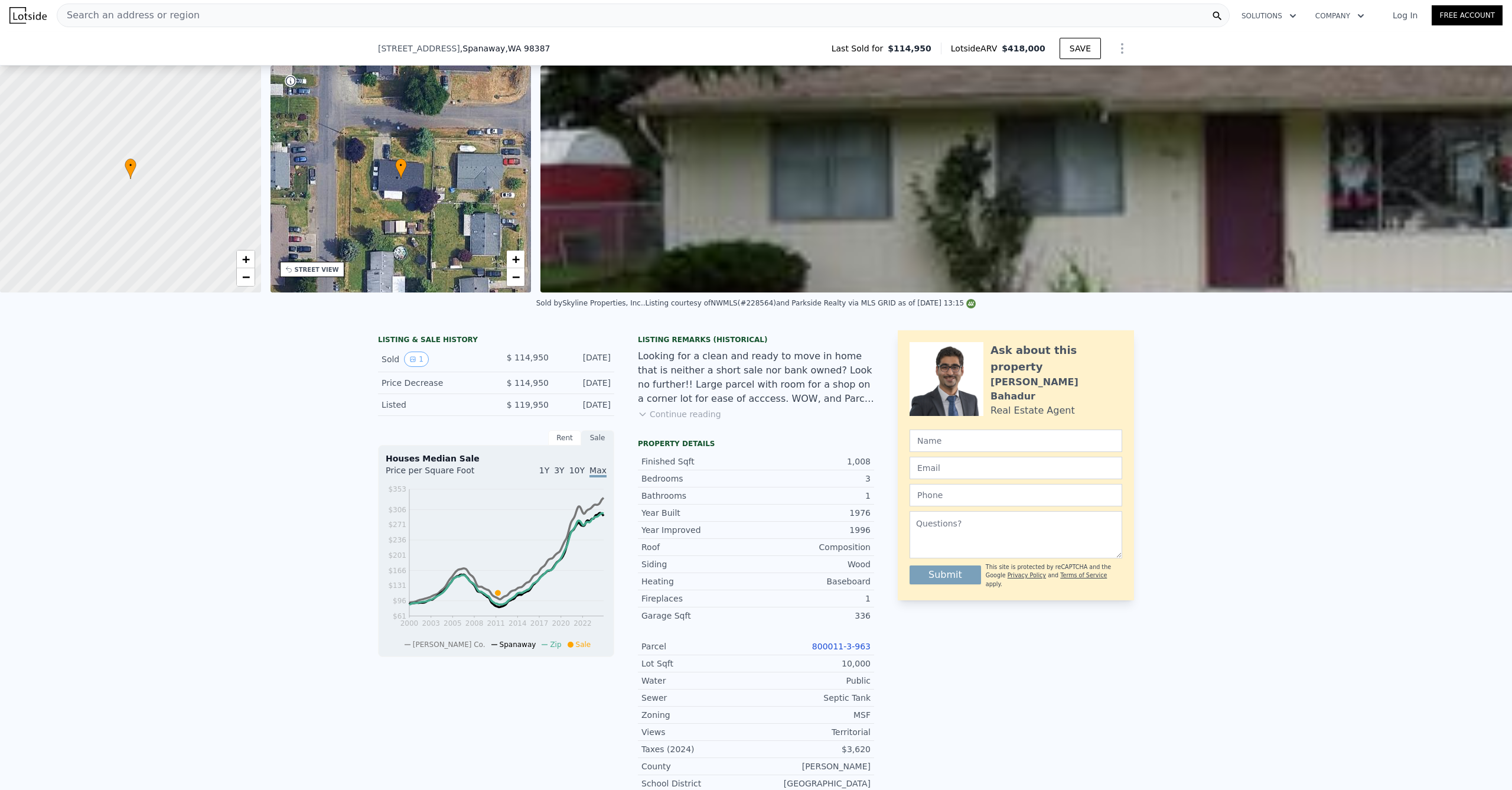
scroll to position [0, 0]
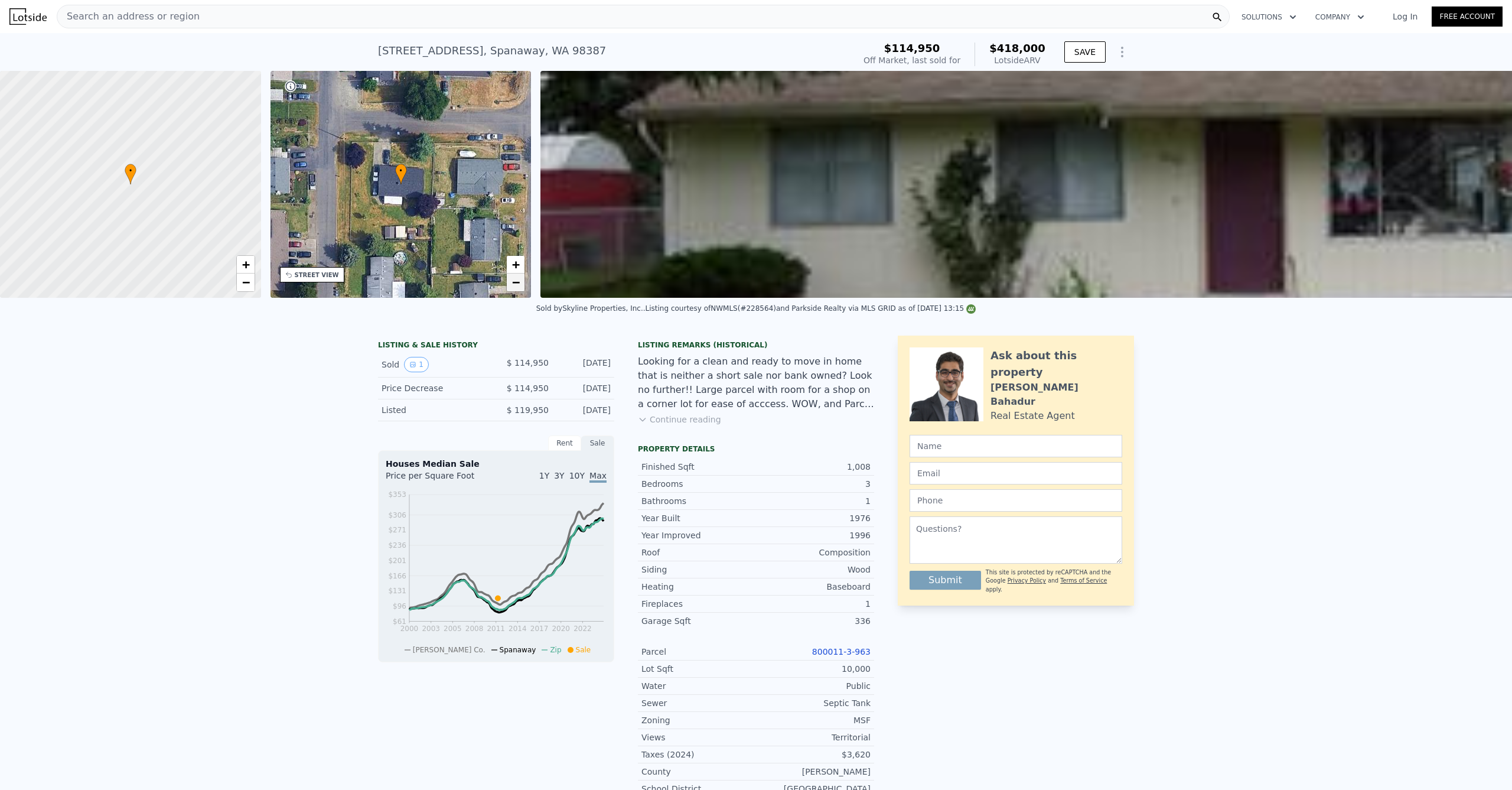
click at [522, 282] on link "−" at bounding box center [515, 281] width 17 height 17
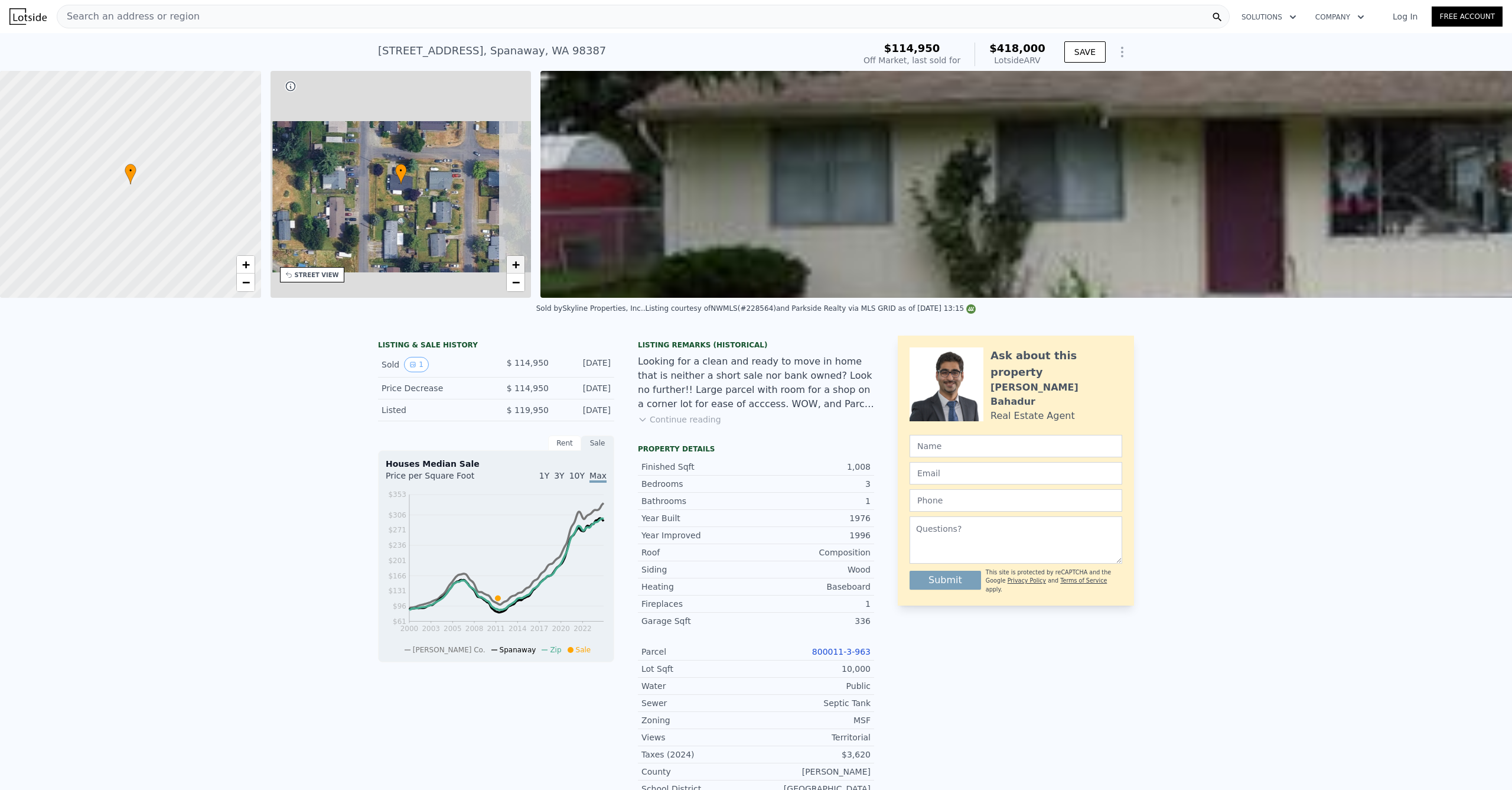
click at [512, 268] on span "+" at bounding box center [516, 264] width 7 height 15
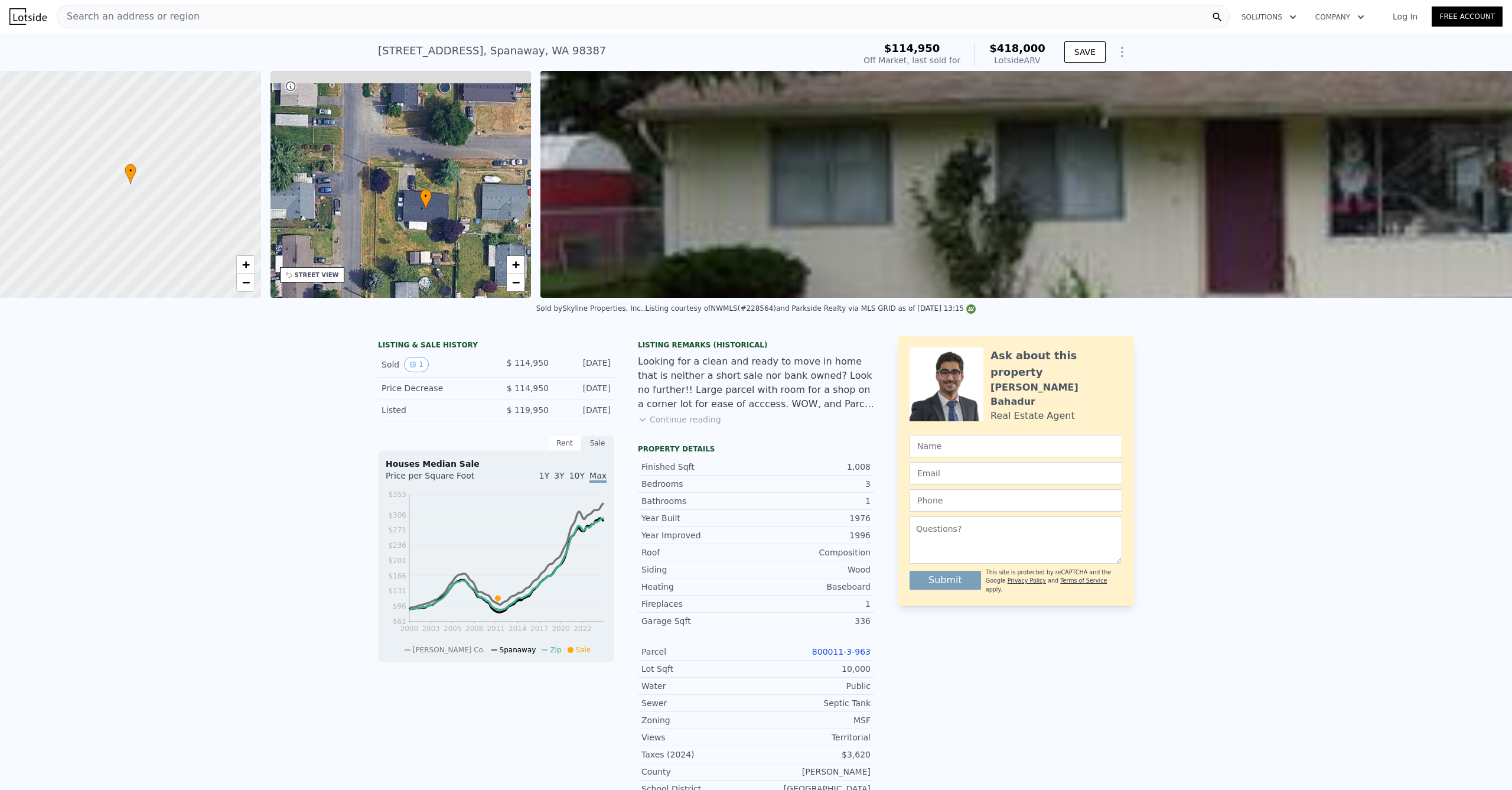
drag, startPoint x: 393, startPoint y: 228, endPoint x: 403, endPoint y: 227, distance: 10.0
click at [403, 227] on div "• + −" at bounding box center [400, 184] width 261 height 227
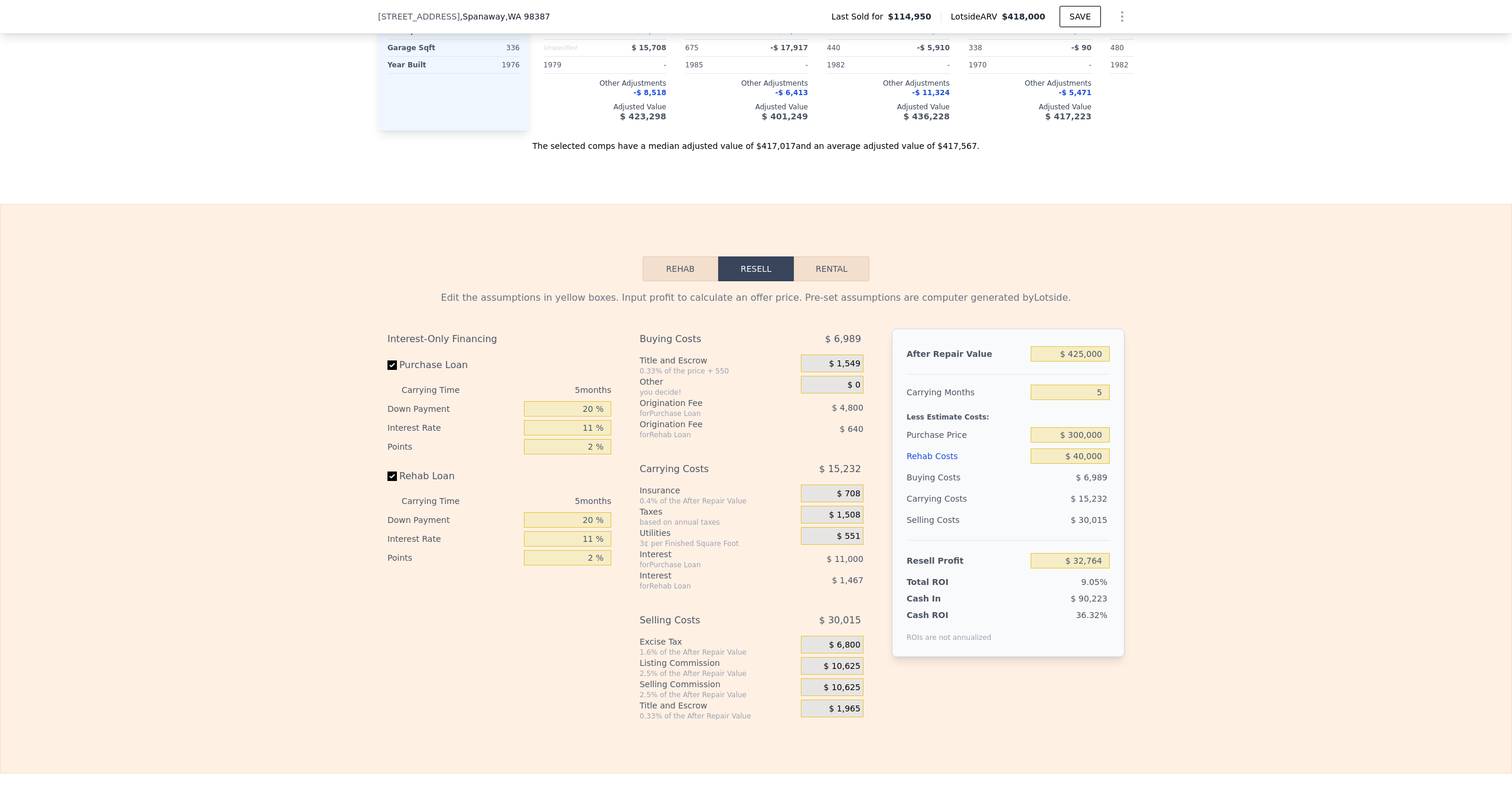
scroll to position [1062, 0]
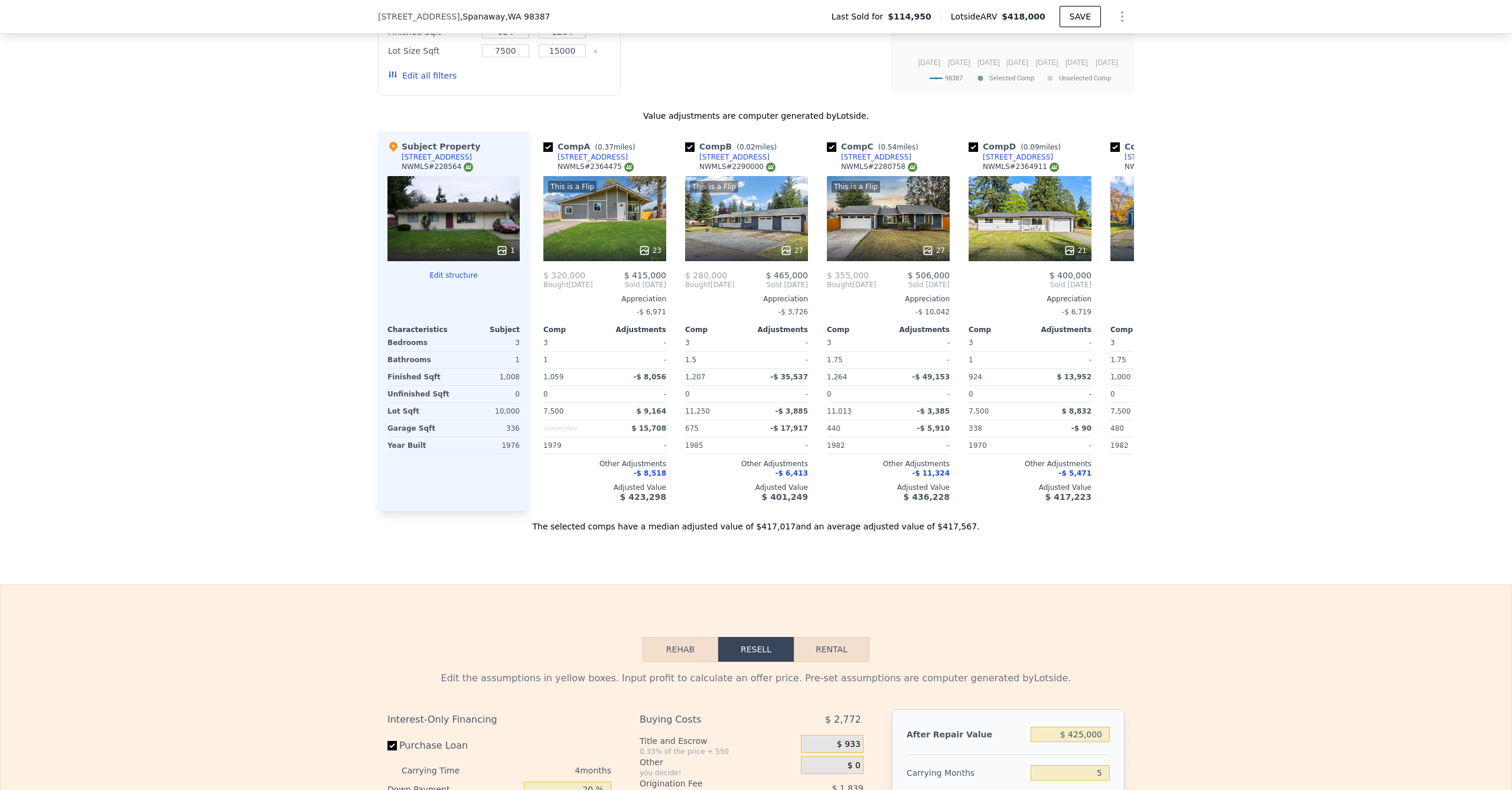
type input "$ 418,000"
type input "4"
type input "$ 0"
type input "$ 265,171"
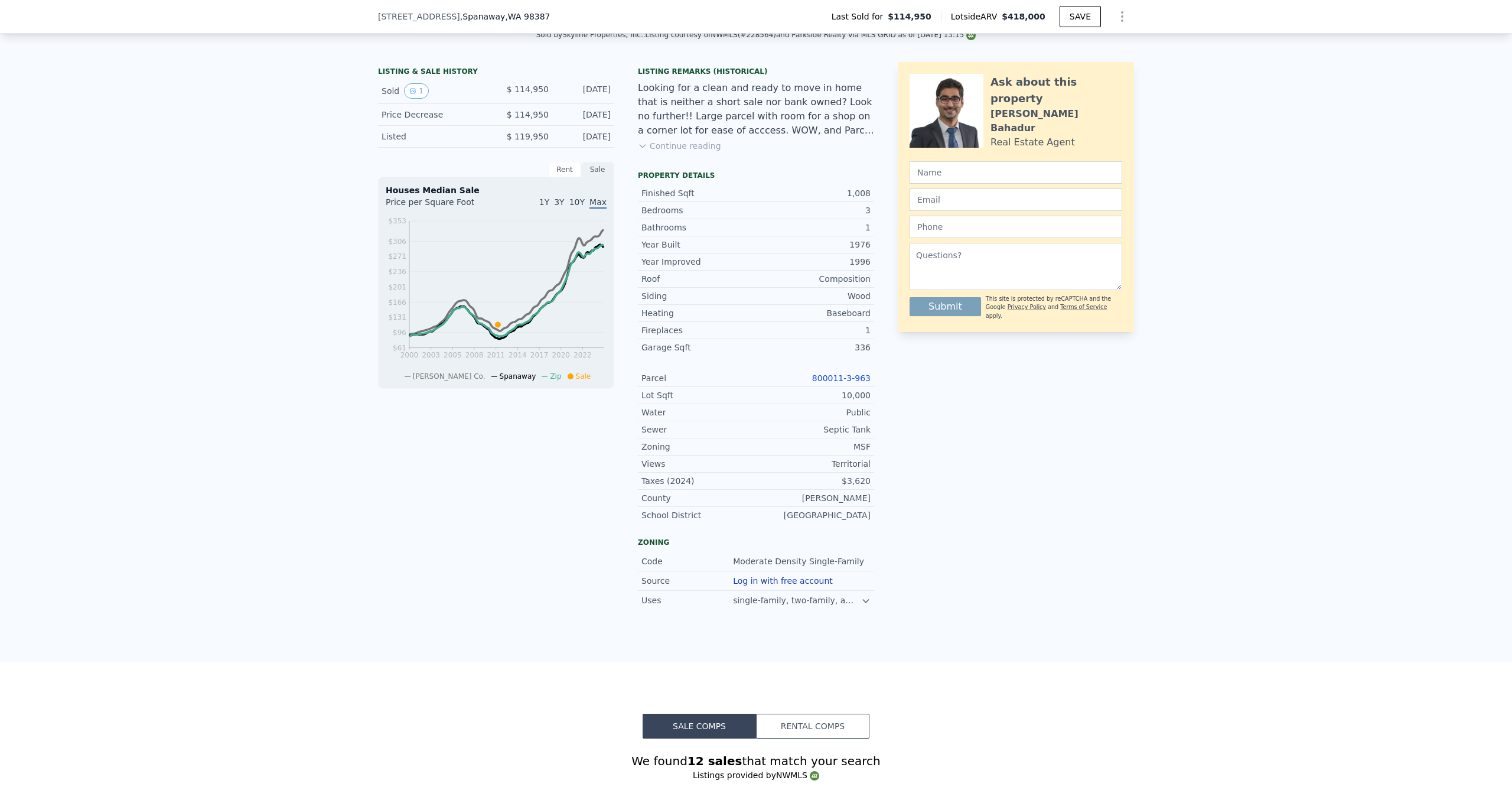
scroll to position [0, 0]
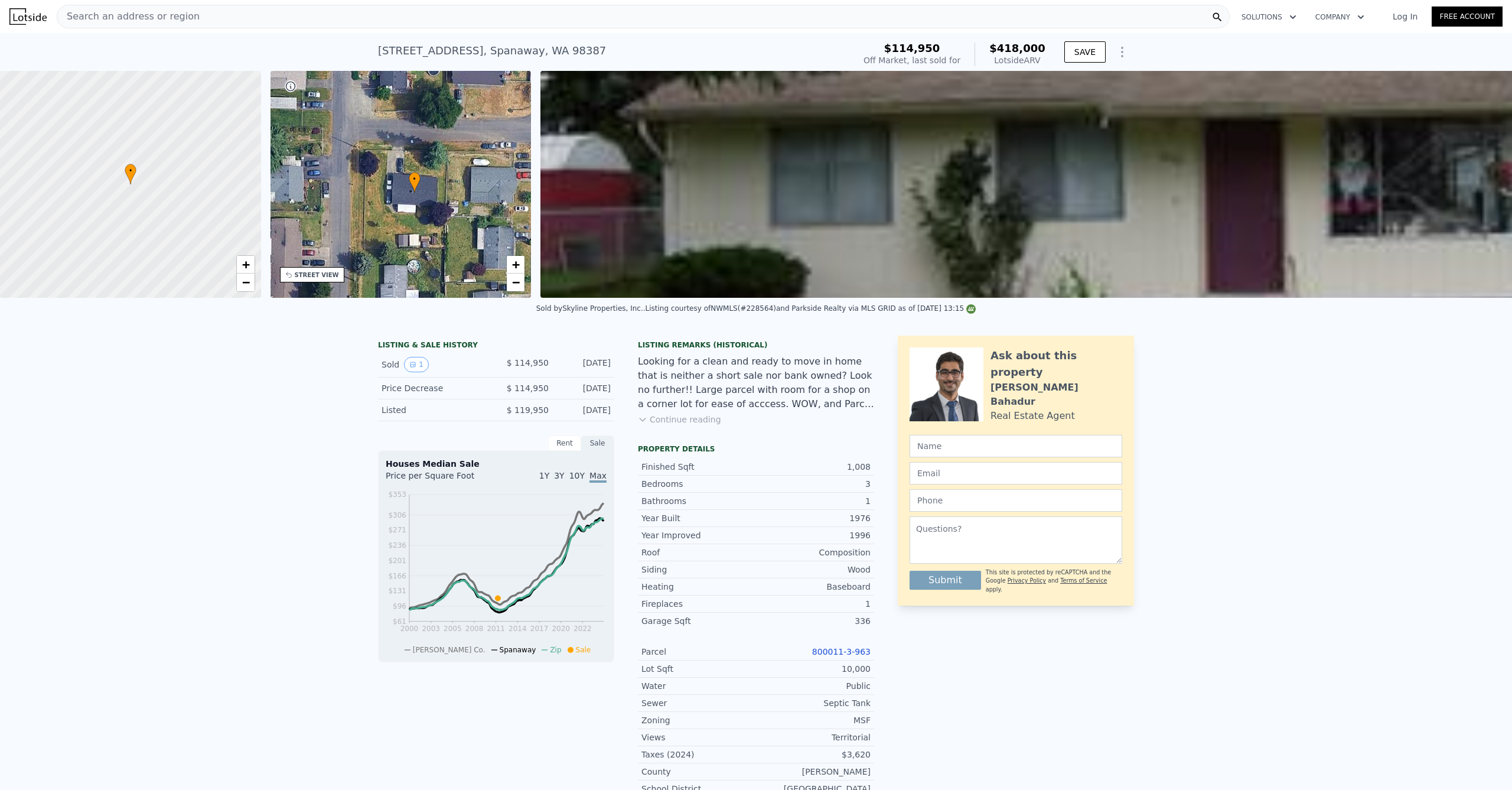
drag, startPoint x: 513, startPoint y: 50, endPoint x: 538, endPoint y: 49, distance: 25.0
click at [372, 53] on div "[STREET_ADDRESS] Sold [DATE] for $114,950 (~ARV $418k ) $114,950 Off Market, la…" at bounding box center [756, 51] width 1512 height 38
copy div "[STREET_ADDRESS] Sold [DATE] for $114,950 (~ARV $418k )"
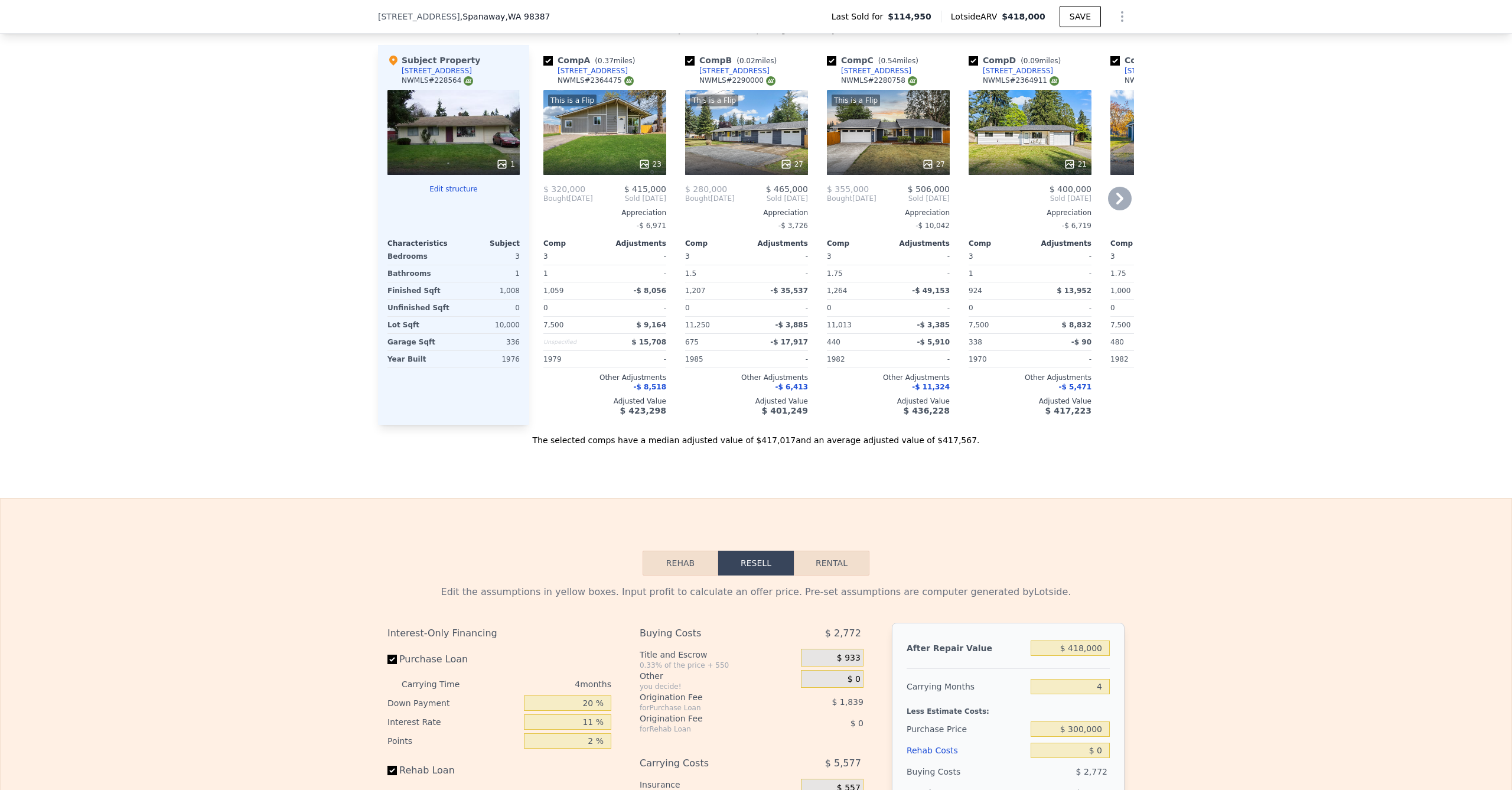
scroll to position [1192, 0]
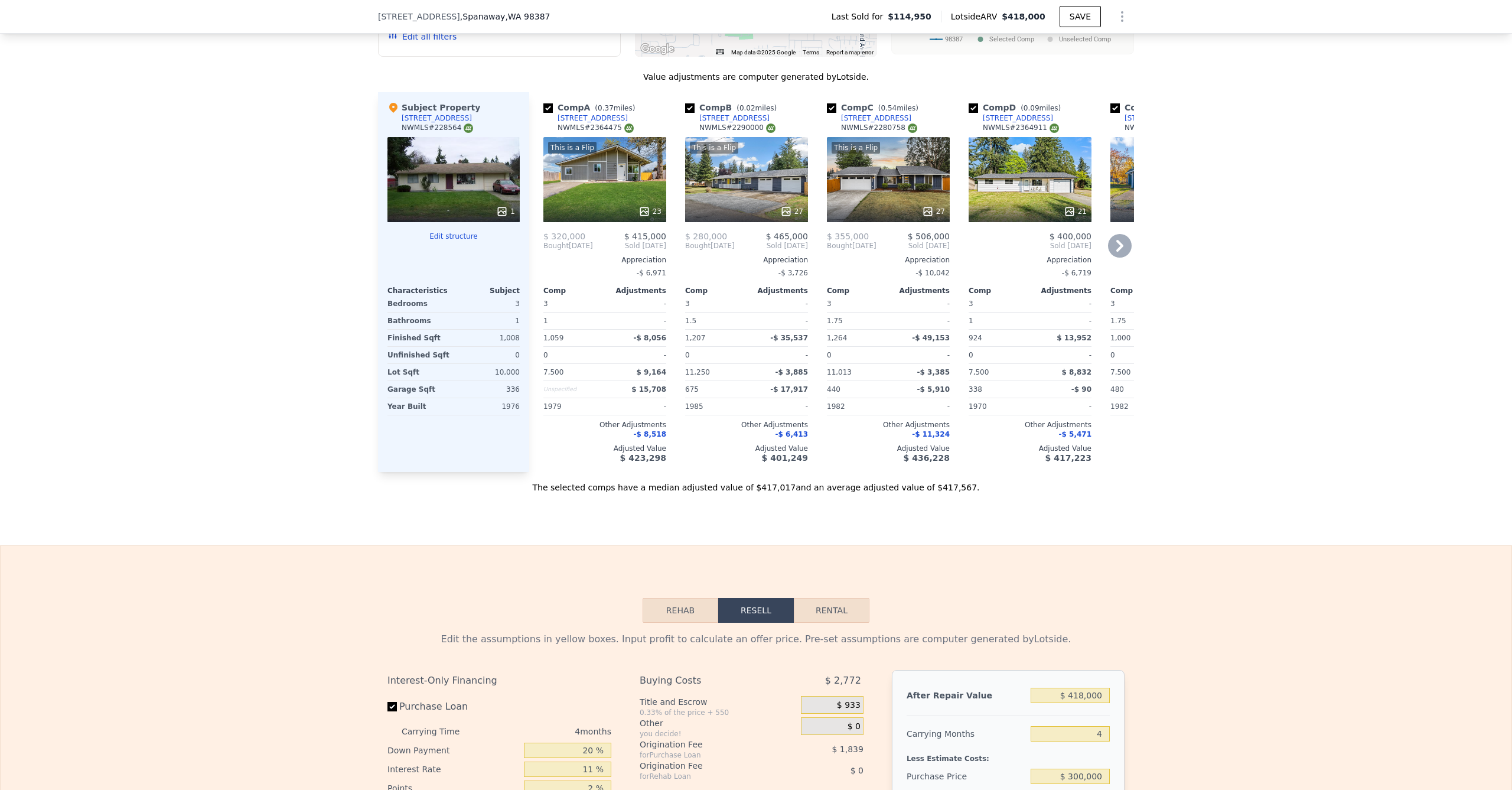
click at [579, 179] on div "This is a Flip 23" at bounding box center [605, 180] width 123 height 85
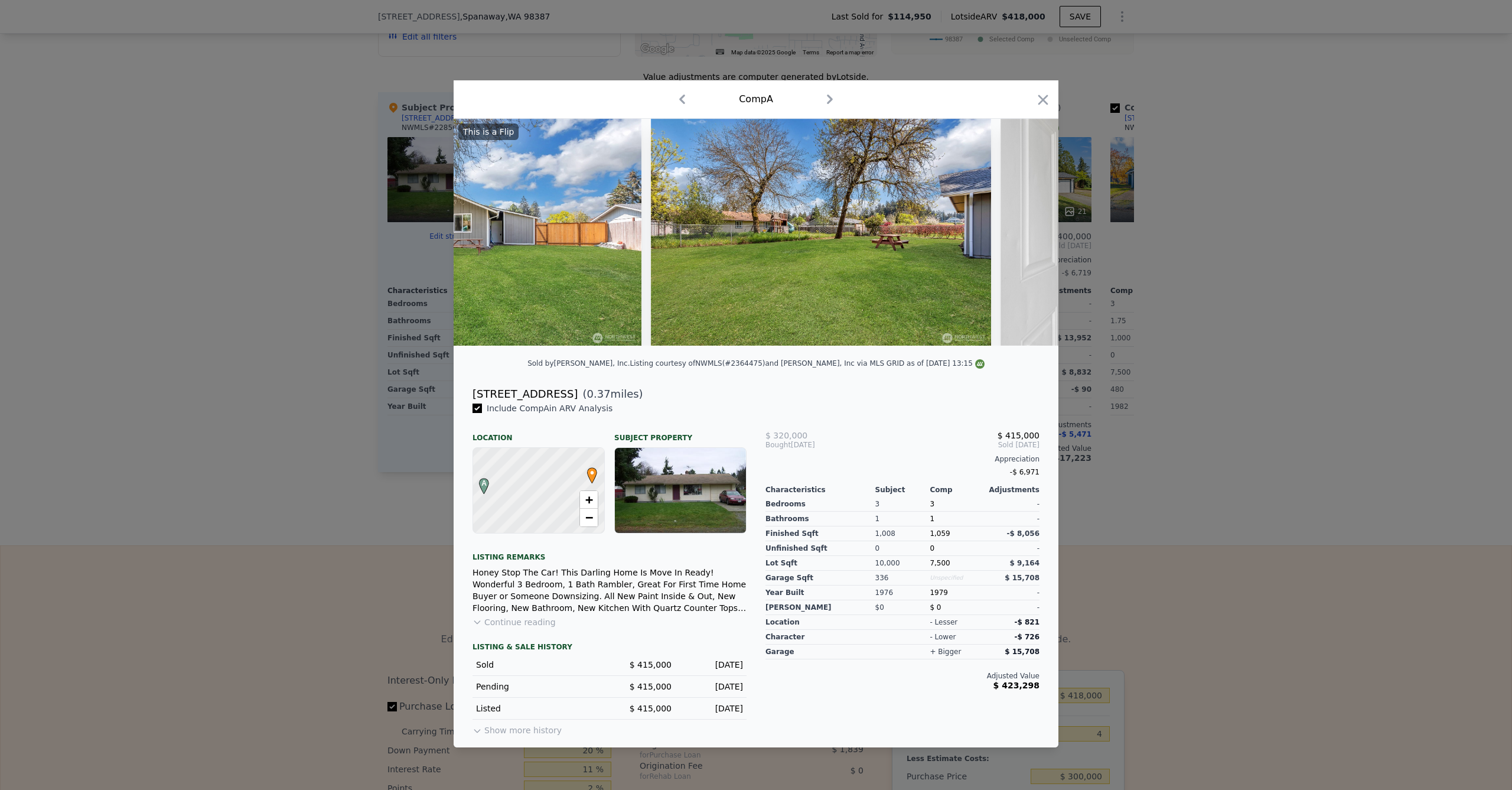
scroll to position [0, 2434]
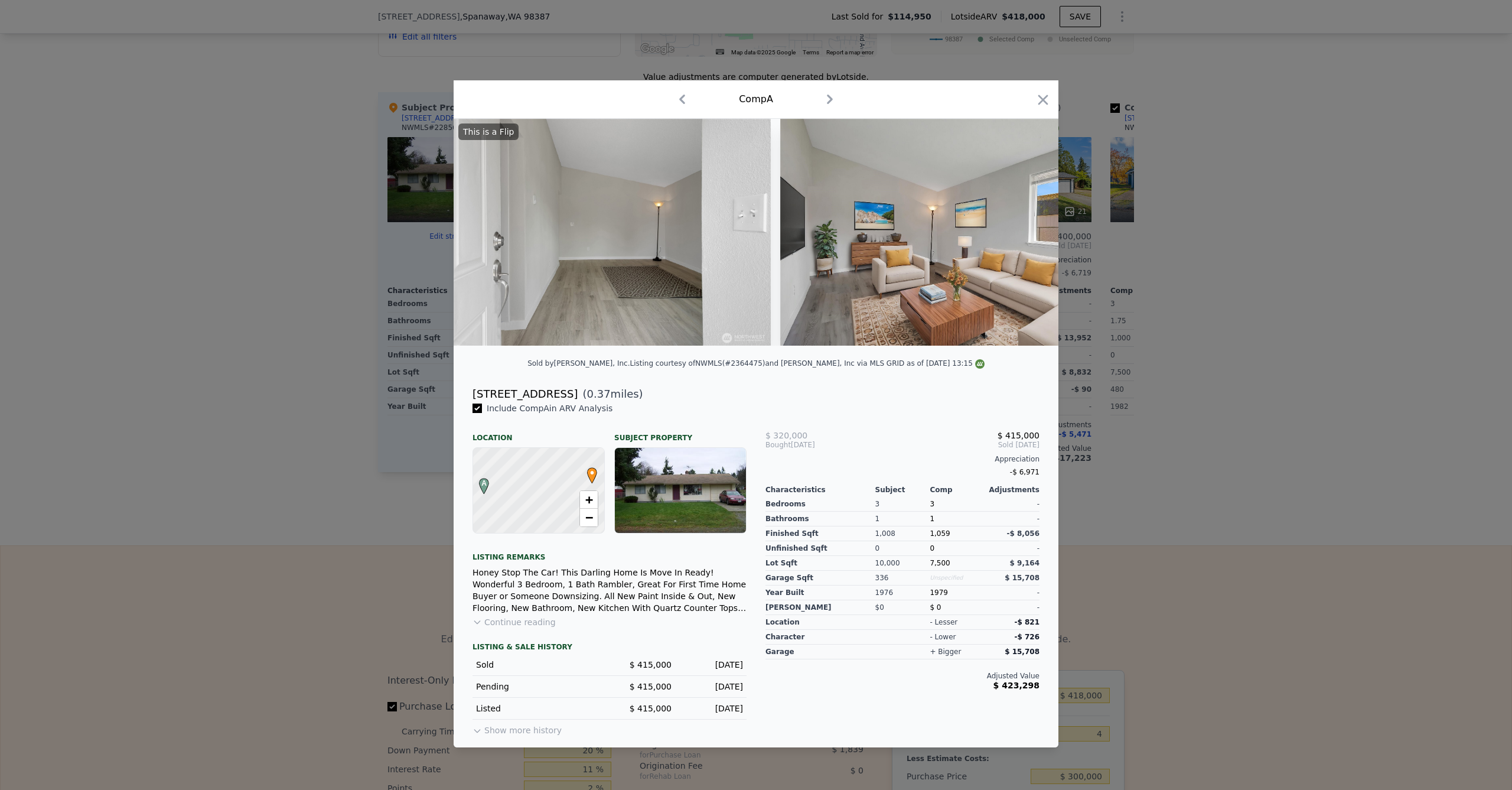
click at [1052, 103] on div "Comp A" at bounding box center [756, 100] width 605 height 38
drag, startPoint x: 1038, startPoint y: 99, endPoint x: 1028, endPoint y: 378, distance: 279.2
click at [1038, 99] on icon "button" at bounding box center [1044, 100] width 16 height 16
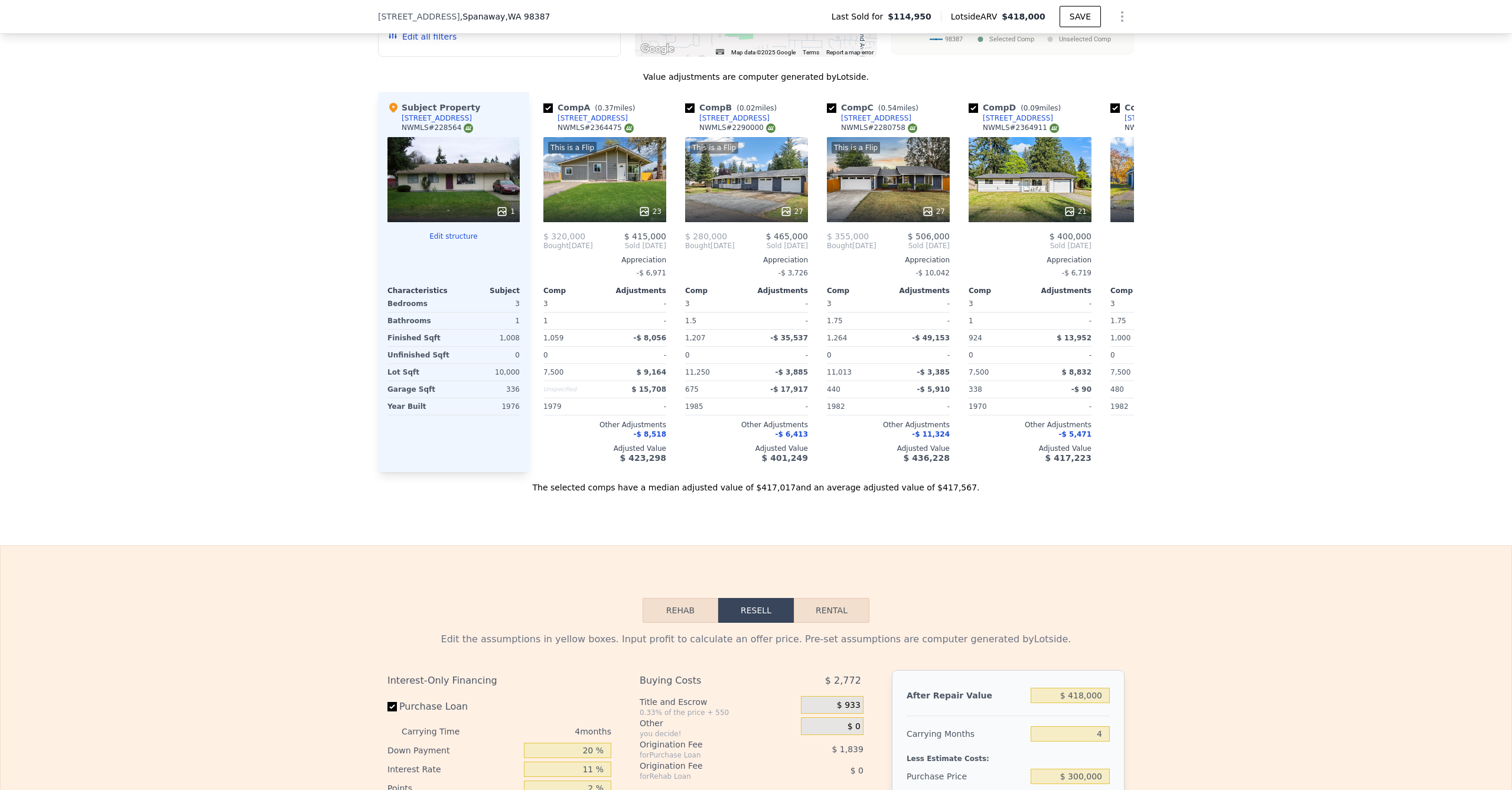
scroll to position [1645, 0]
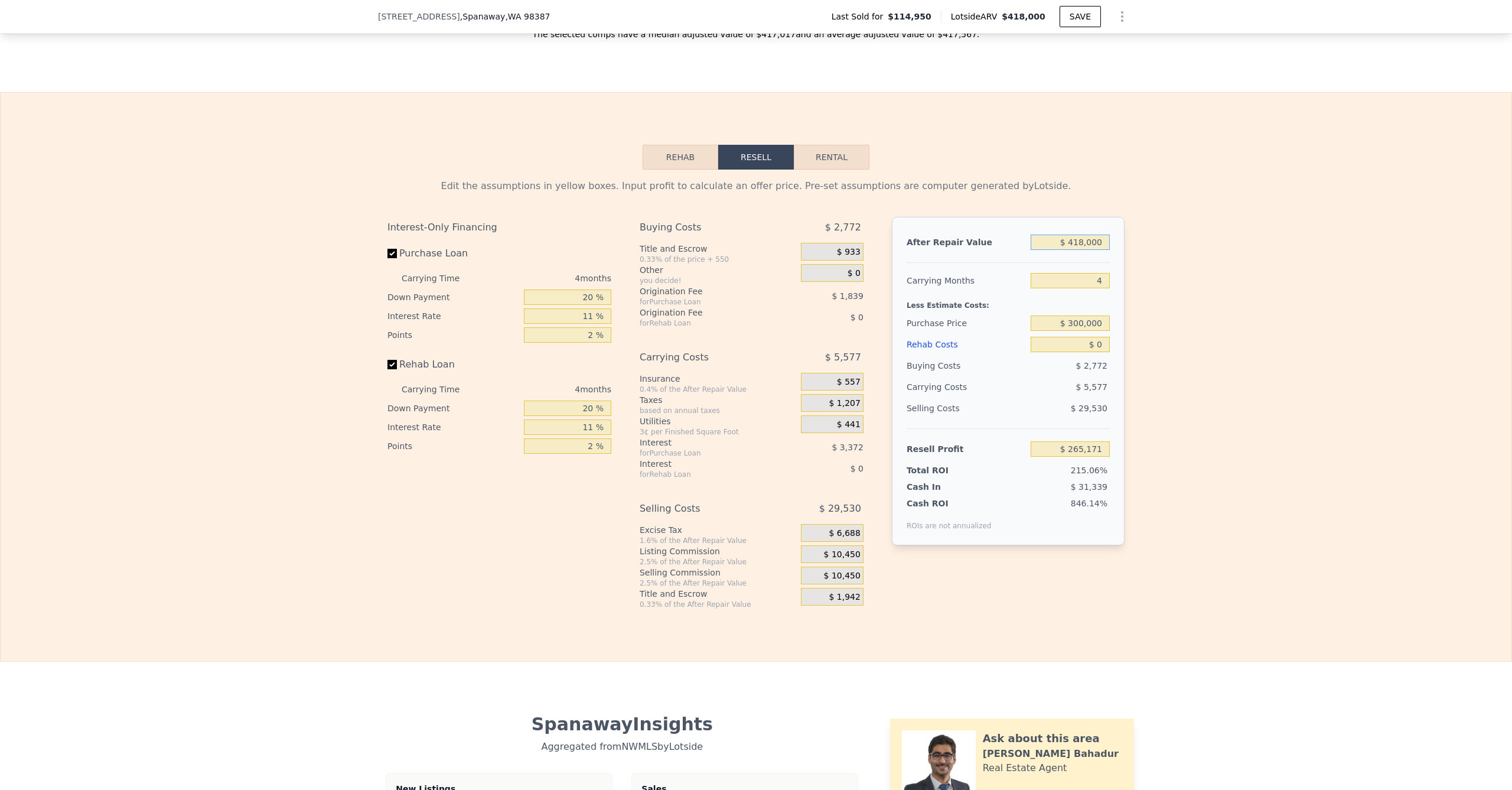
click at [1079, 250] on input "$ 418,000" at bounding box center [1070, 242] width 79 height 16
type input "$ 41,000"
type input "-$ 85,190"
type input "$ 415,000"
type input "$ 262,383"
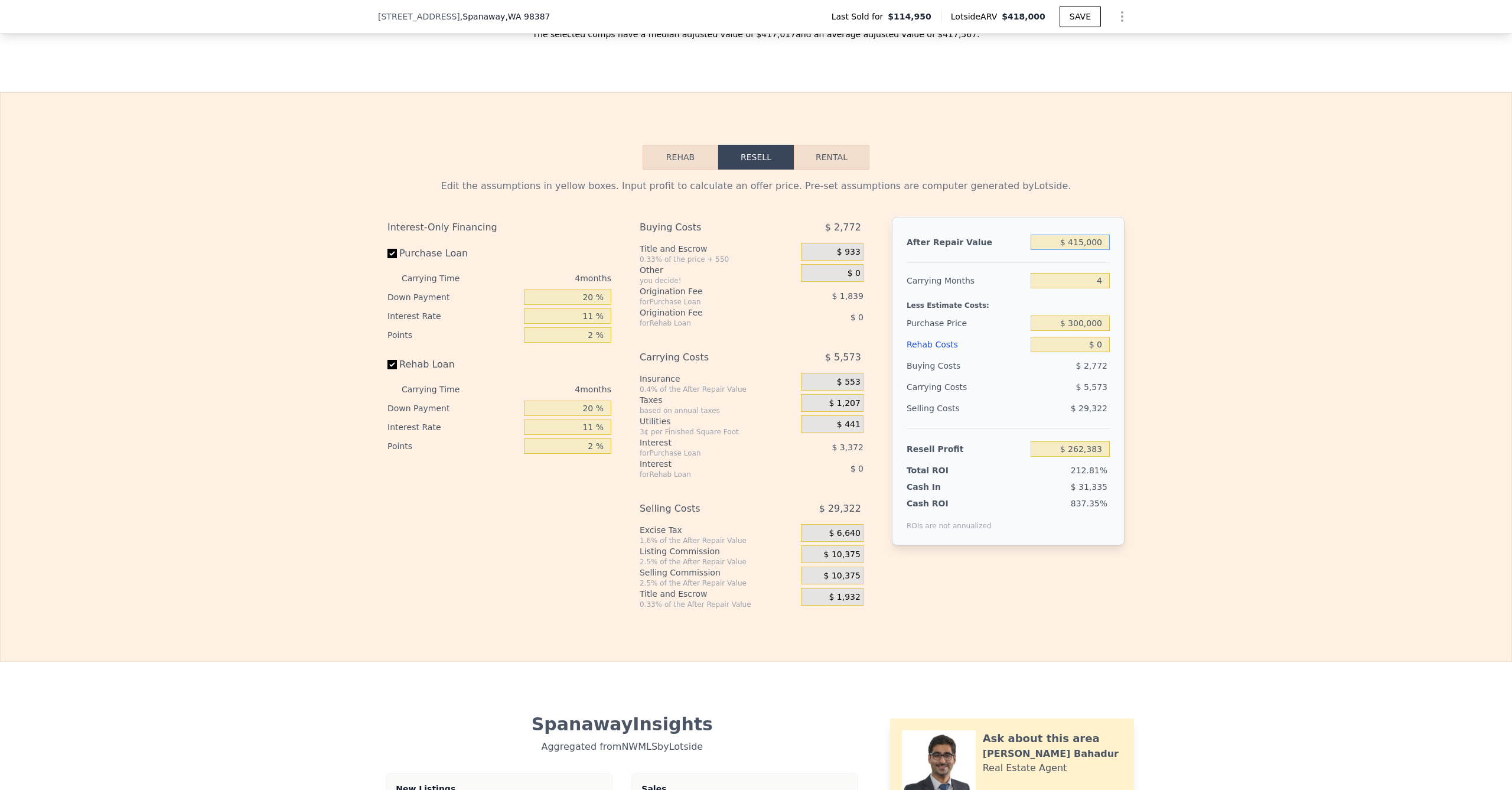
type input "$ 415,000"
click at [1187, 252] on div "Edit the assumptions in yellow boxes. Input profit to calculate an offer price.…" at bounding box center [756, 390] width 1511 height 440
click at [1088, 352] on input "$ 0" at bounding box center [1070, 344] width 79 height 16
type input "$ 40"
type input "$ 262,342"
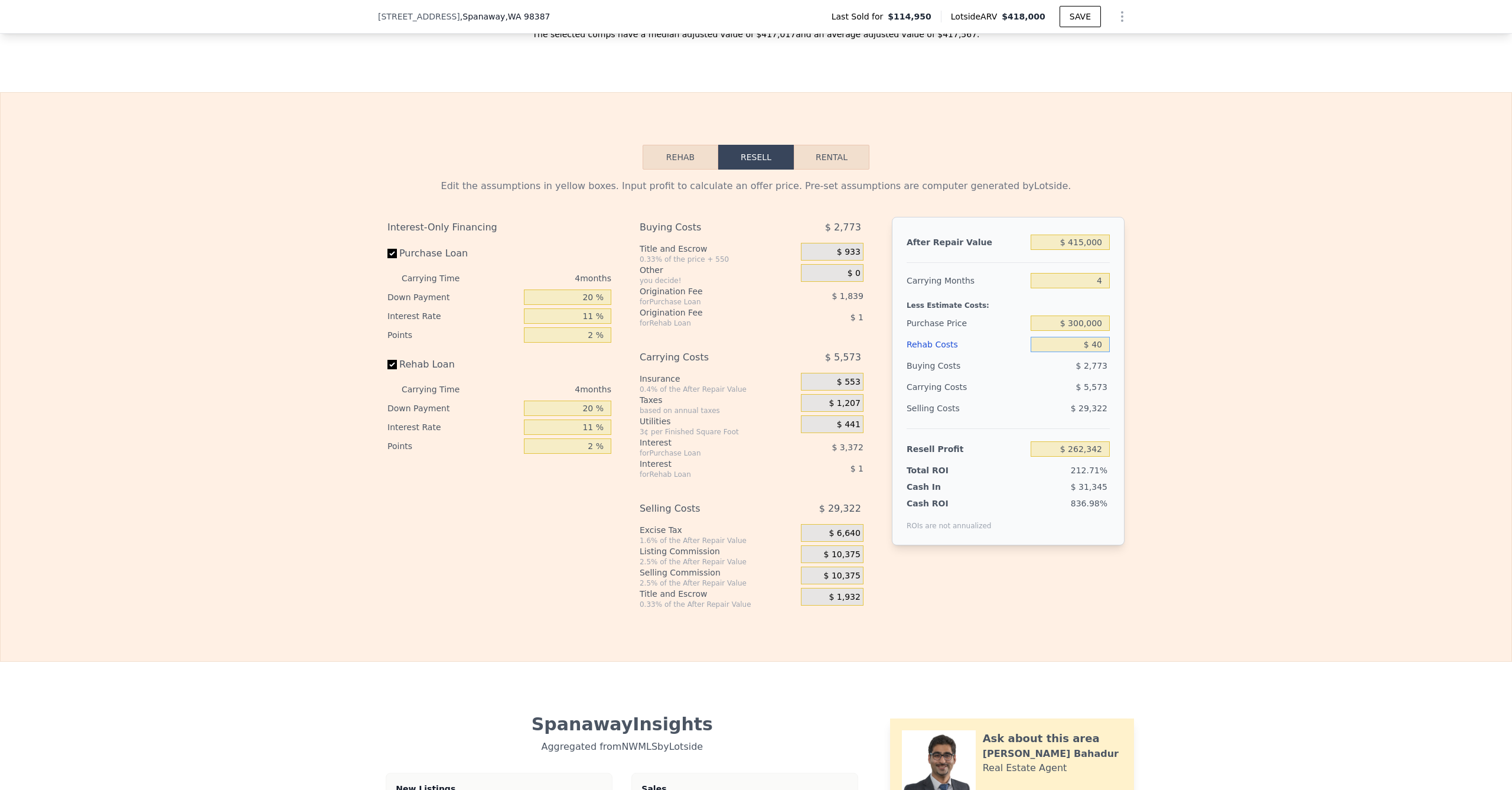
type input "$ 400"
type input "$ 261,965"
type input "$ 40,000"
type input "$ 220,571"
click at [1147, 370] on div "Edit the assumptions in yellow boxes. Input profit to calculate an offer price.…" at bounding box center [756, 390] width 1511 height 440
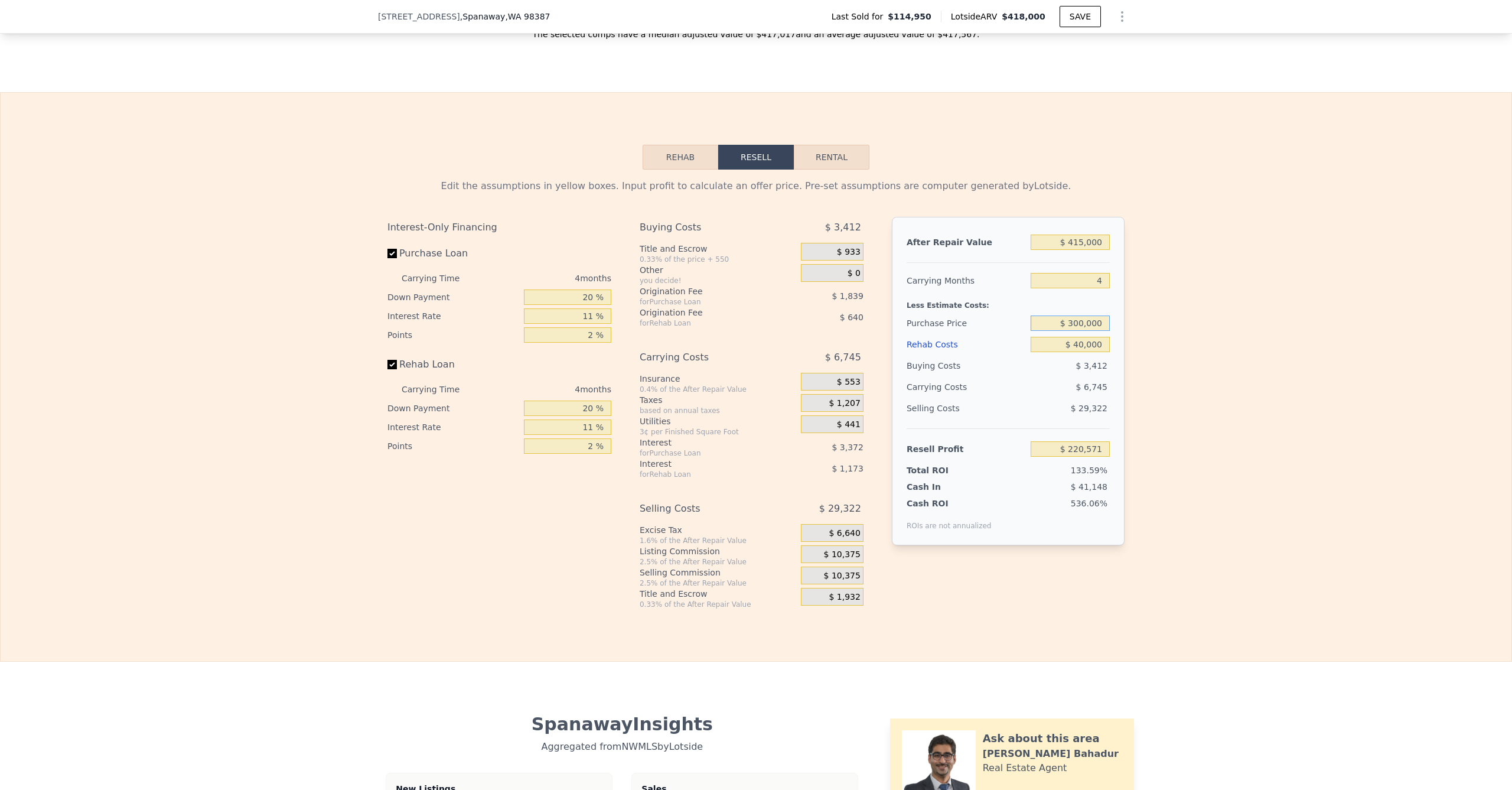
drag, startPoint x: 1079, startPoint y: 345, endPoint x: 1034, endPoint y: 341, distance: 45.2
click at [1034, 331] on input "$ 300,000" at bounding box center [1070, 323] width 79 height 16
click at [1050, 331] on input "$ 300,000" at bounding box center [1070, 323] width 79 height 16
click at [1051, 331] on input "$ 300,000" at bounding box center [1070, 323] width 79 height 16
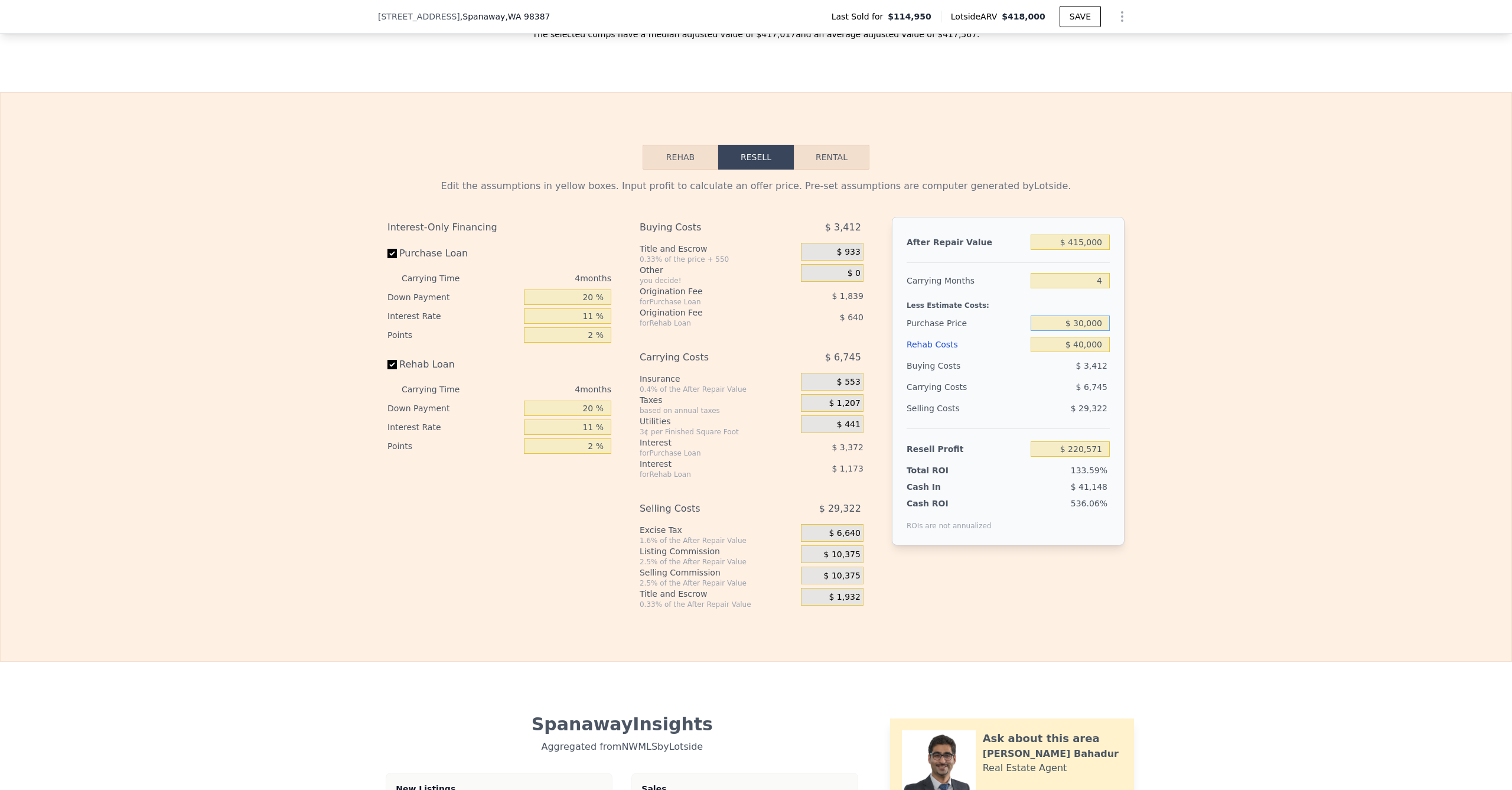
type input "$ 300,000"
type input "$ 26,516"
click at [1160, 400] on div "Edit the assumptions in yellow boxes. Input profit to calculate an offer price.…" at bounding box center [756, 390] width 1511 height 440
drag, startPoint x: 1079, startPoint y: 343, endPoint x: 1031, endPoint y: 343, distance: 48.0
click at [1031, 331] on input "$ 300,000" at bounding box center [1070, 323] width 79 height 16
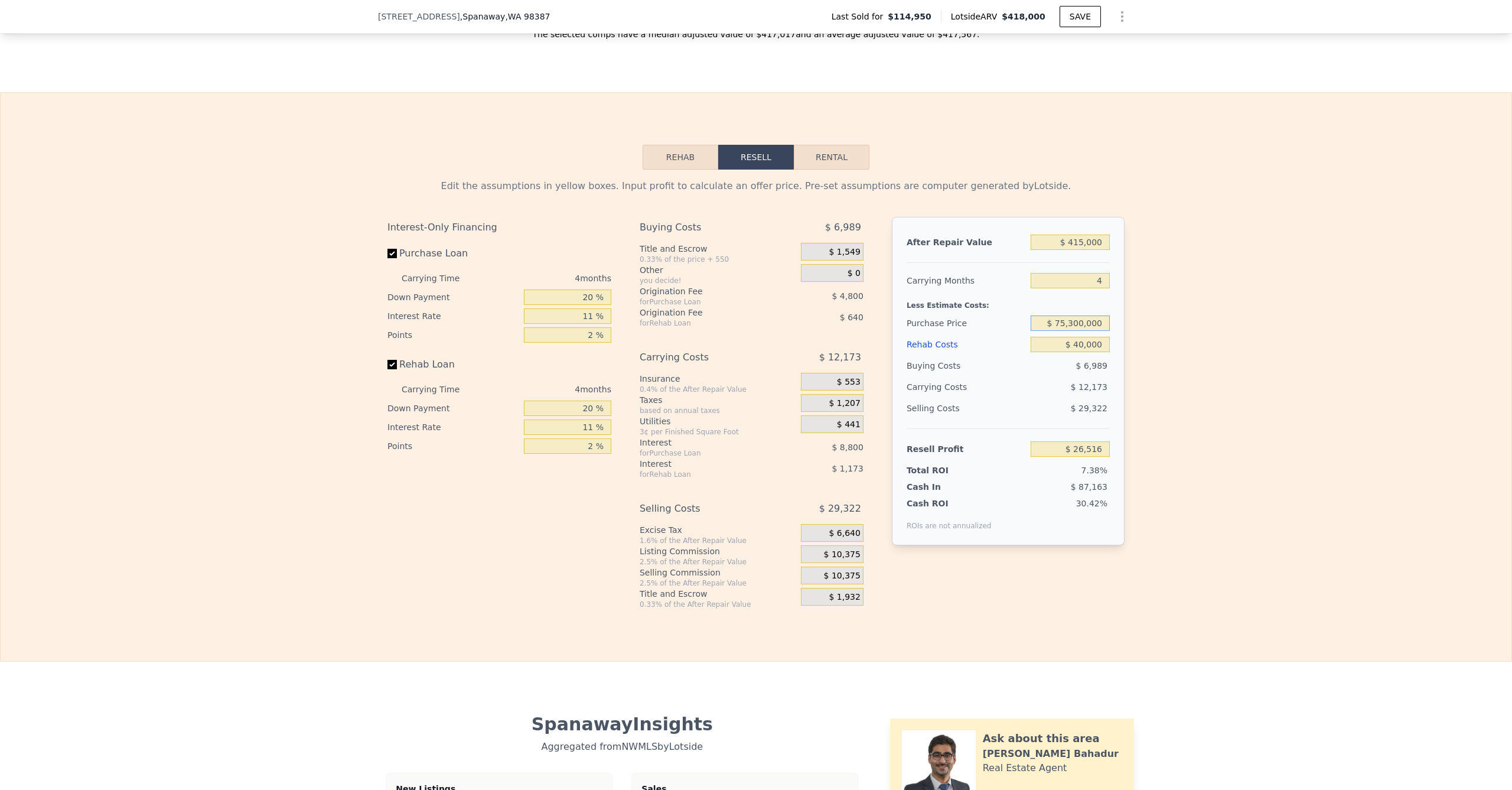
type input "$ 75,300,000"
type input "-$ 78,623,234"
click at [1075, 331] on input "$ 75,300,000" at bounding box center [1070, 323] width 79 height 16
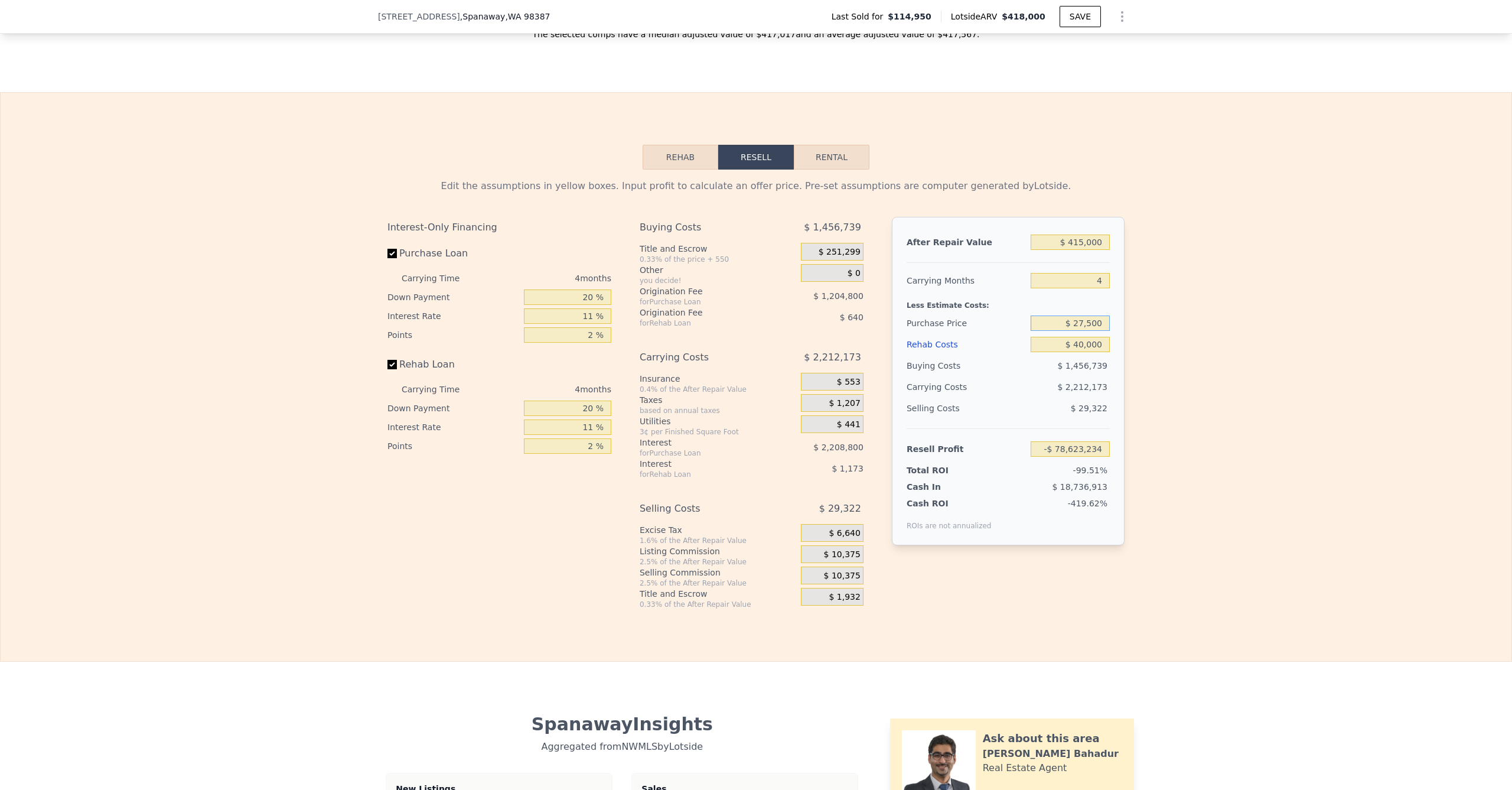
type input "$ 275,000"
type input "$ 52,731"
click at [1224, 370] on div "Edit the assumptions in yellow boxes. Input profit to calculate an offer price.…" at bounding box center [756, 390] width 1511 height 440
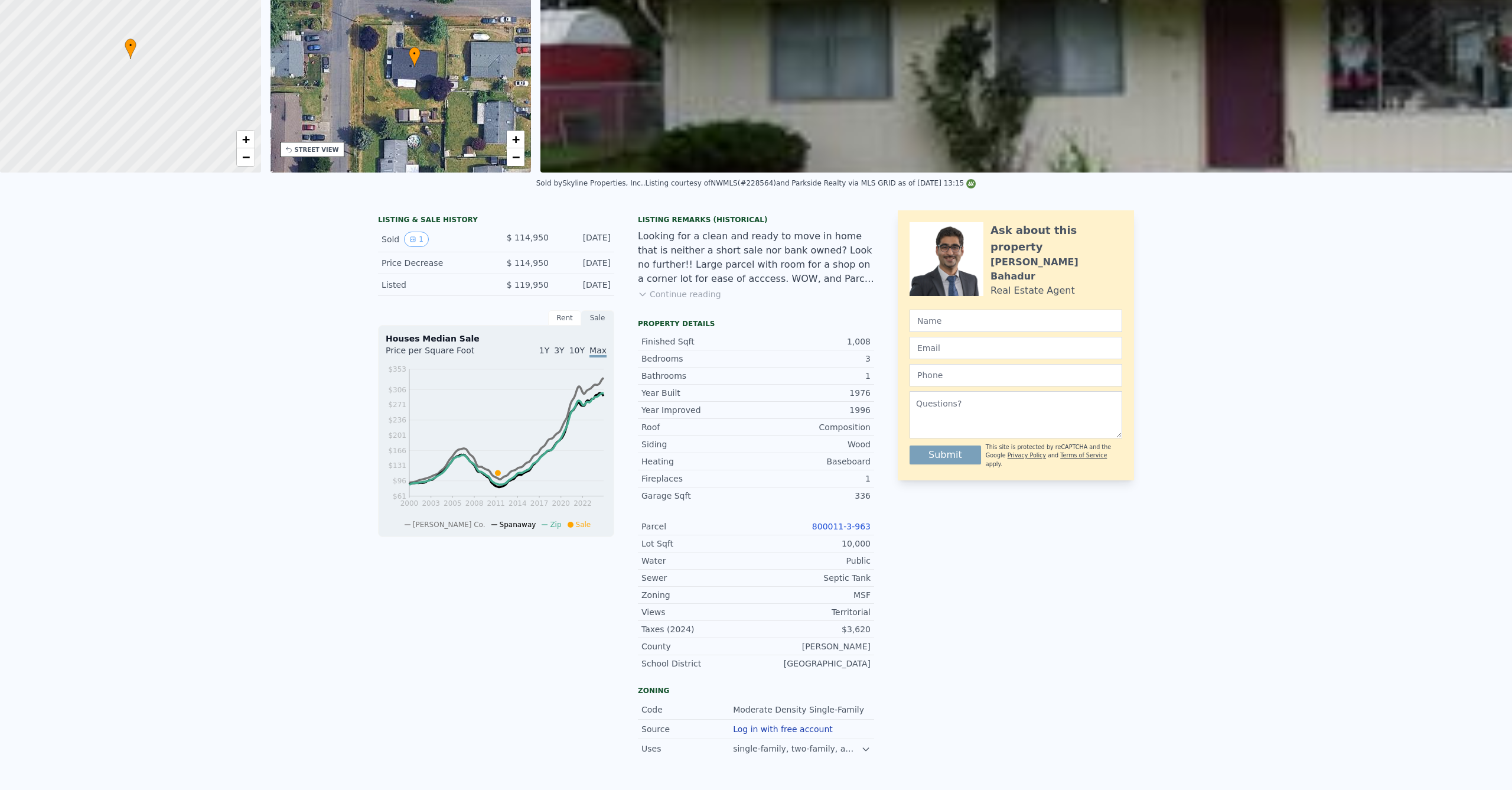
scroll to position [0, 0]
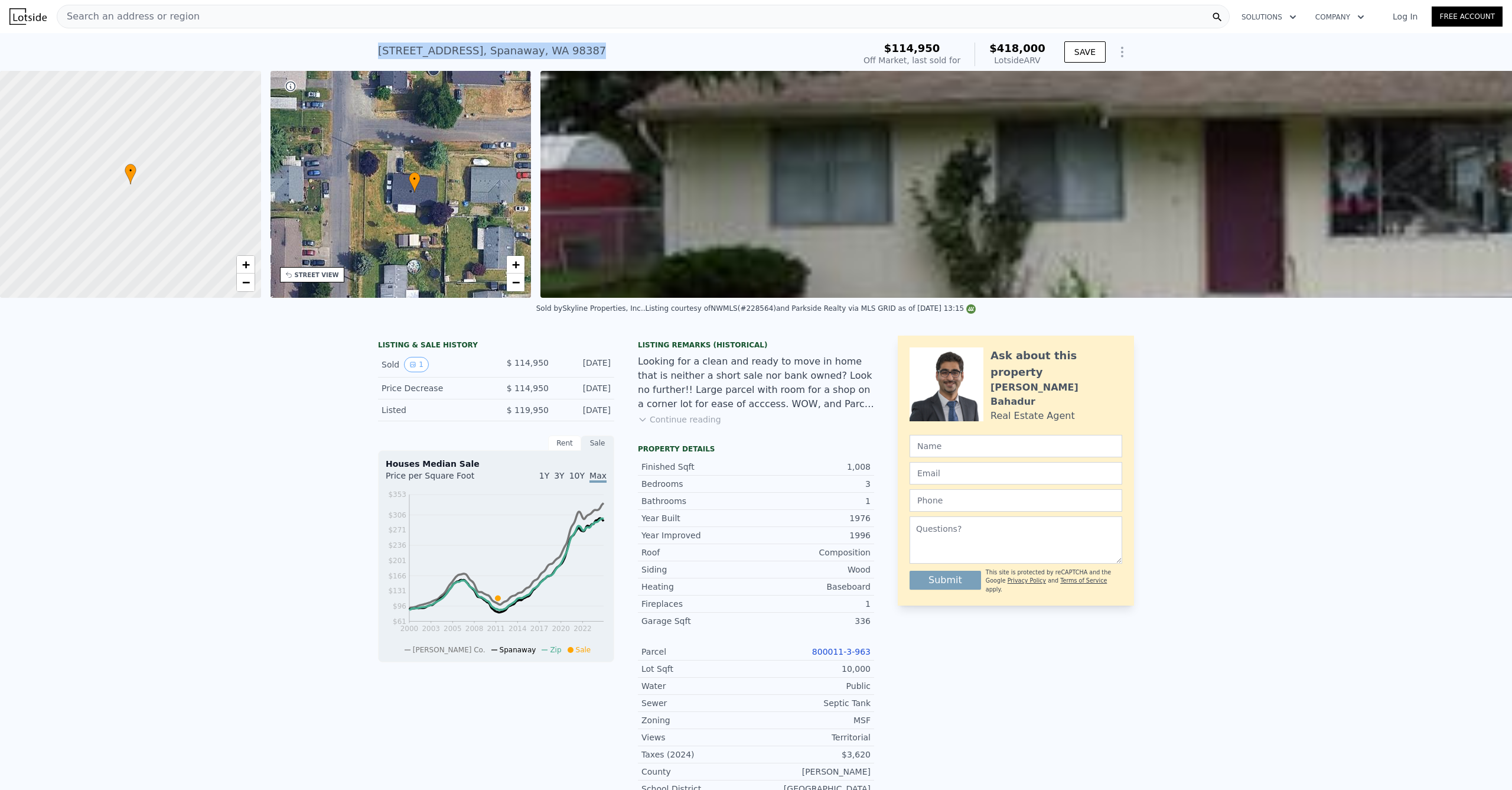
drag, startPoint x: 539, startPoint y: 49, endPoint x: 363, endPoint y: 49, distance: 176.0
click at [363, 49] on div "[STREET_ADDRESS] Sold [DATE] for $114,950 (~ARV $418k ) $114,950 Off Market, la…" at bounding box center [756, 51] width 1512 height 38
copy div "[STREET_ADDRESS] Sold [DATE] for $114,950 (~ARV $418k )"
type input "$ 418,000"
type input "$ 0"
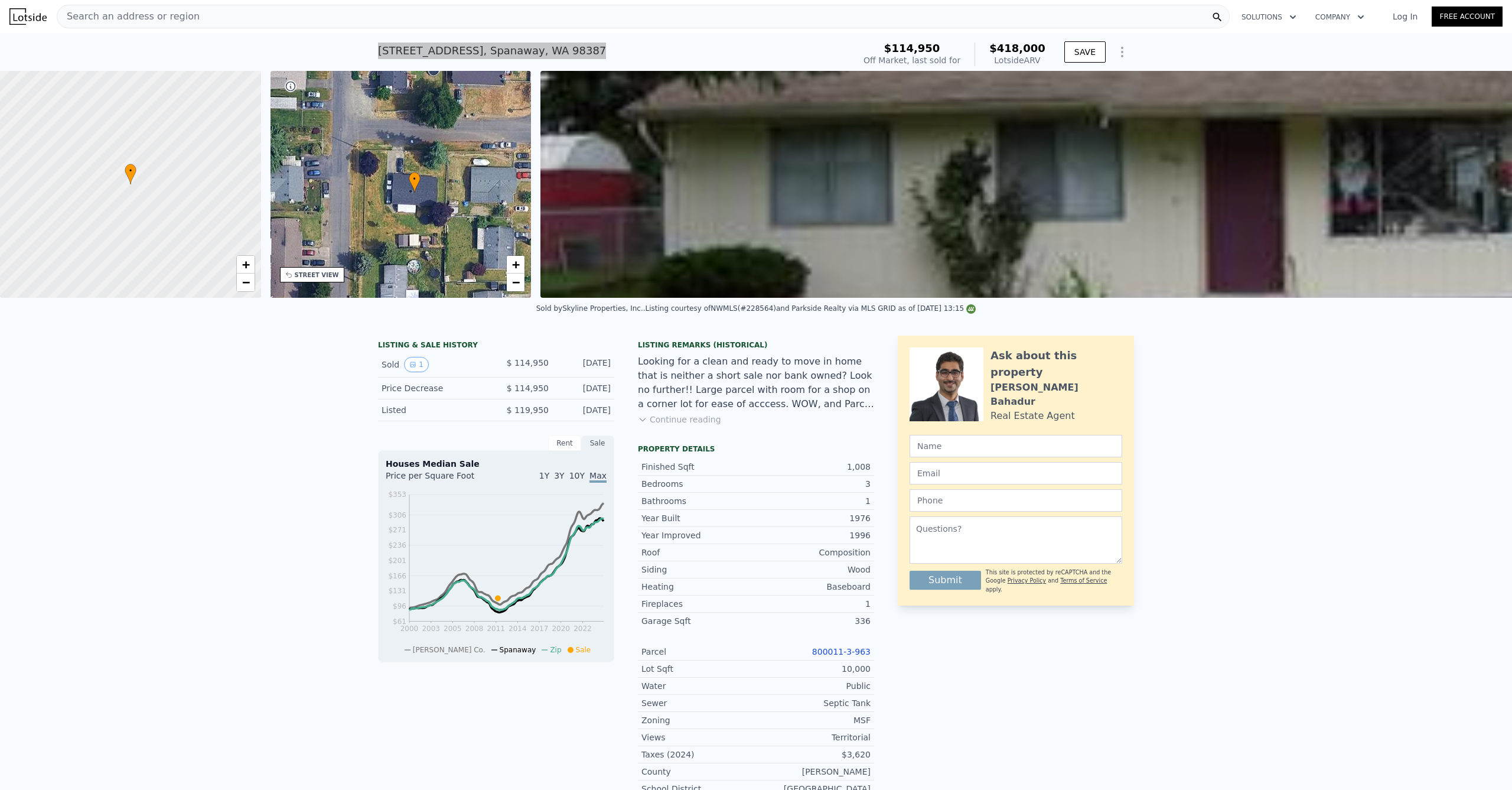
type input "$ 265,171"
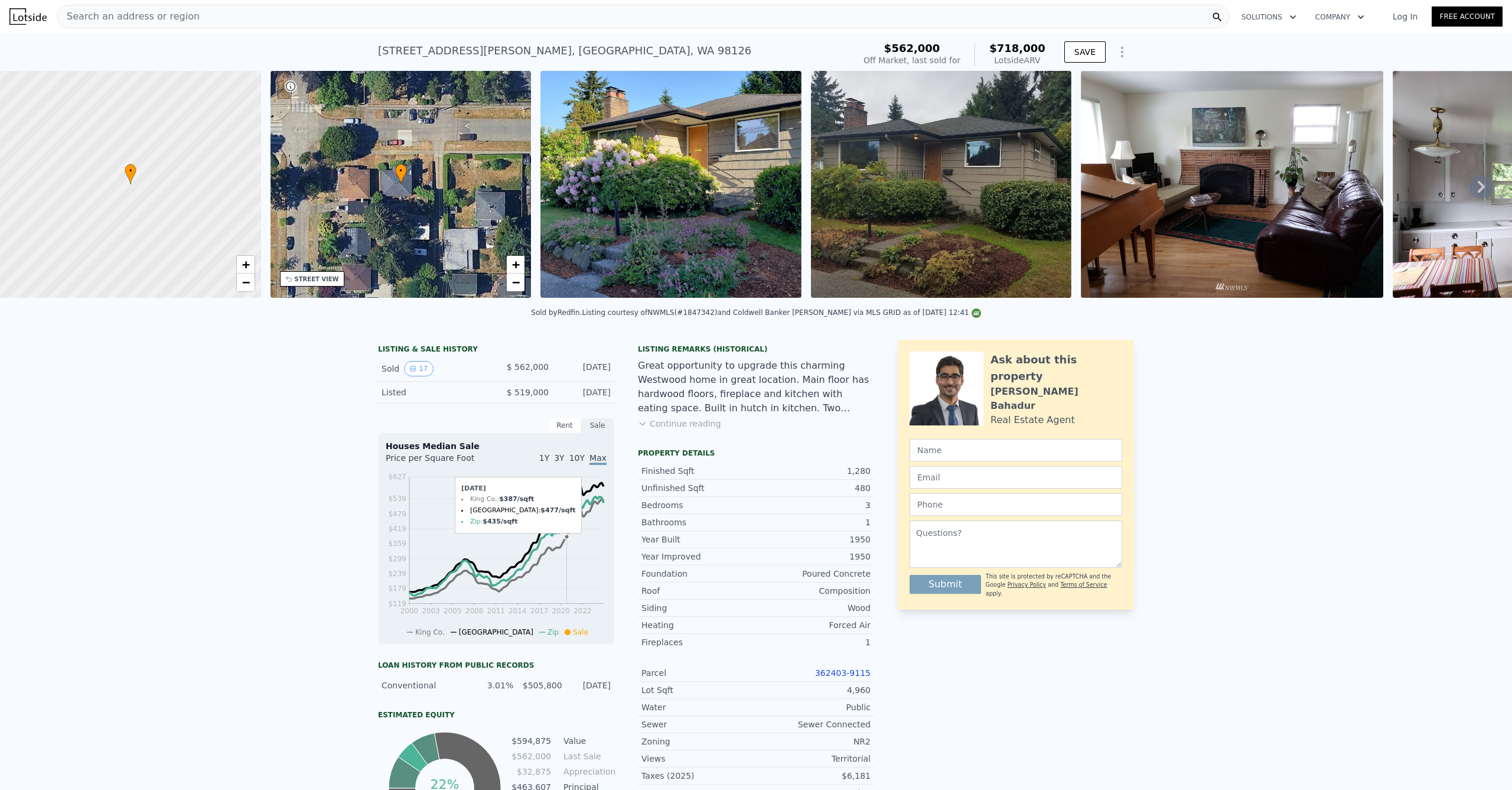
click at [214, 15] on div "Search an address or region" at bounding box center [643, 16] width 1173 height 24
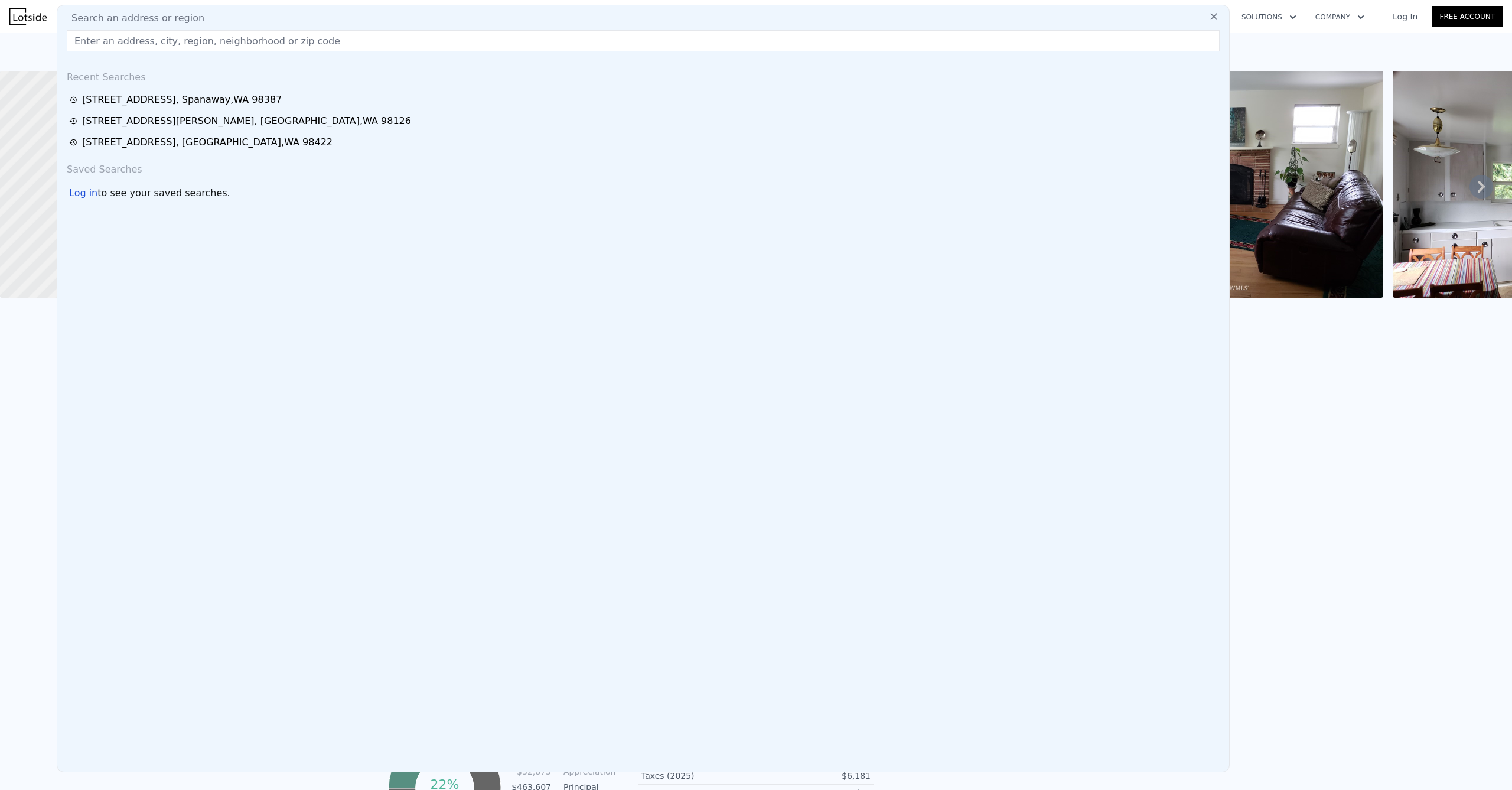
type input "3114 89th St S Lakewood, WA 98499"
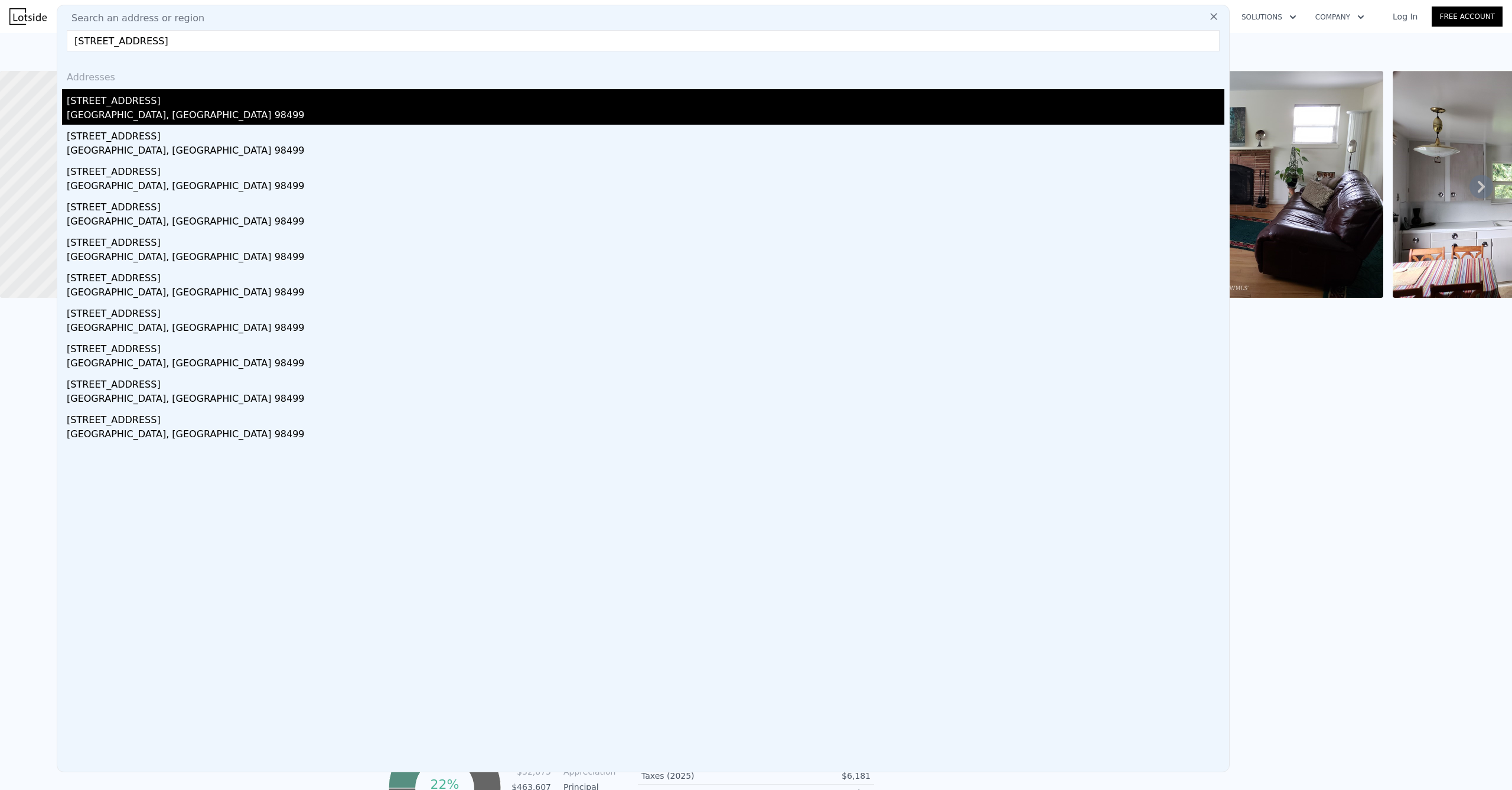
click at [137, 109] on div "Lakewood, WA 98499" at bounding box center [646, 116] width 1158 height 16
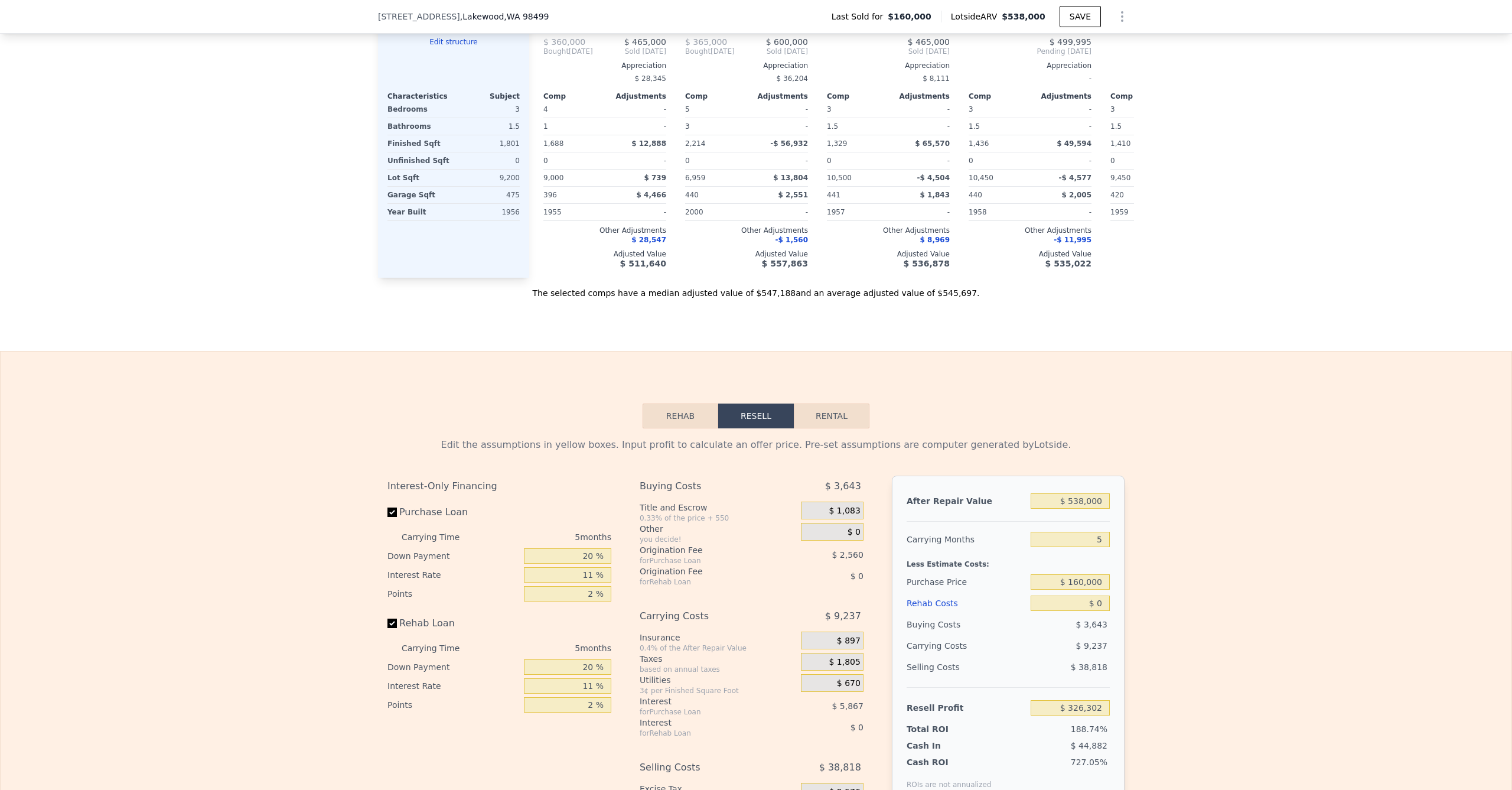
scroll to position [1630, 0]
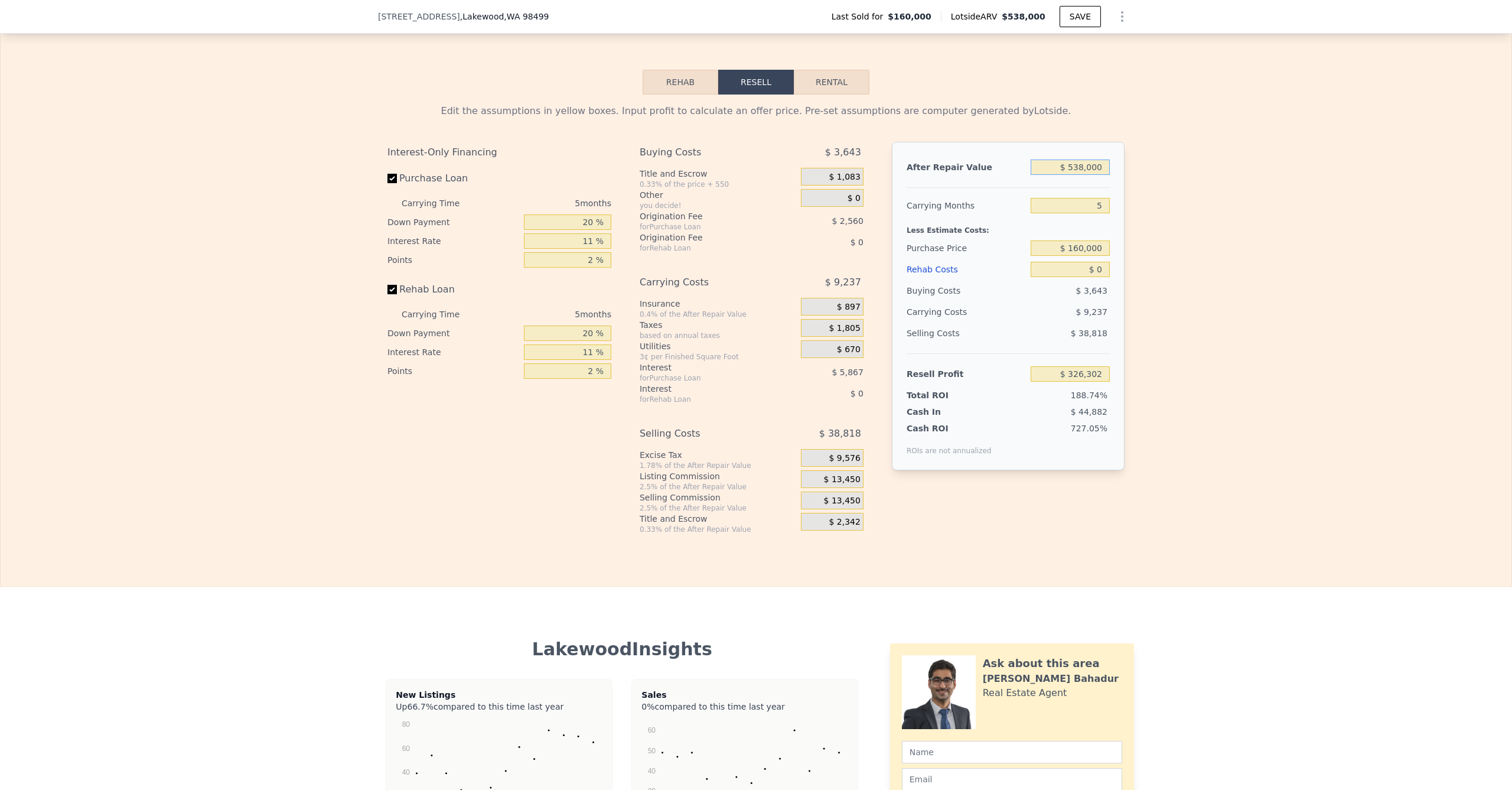
click at [1085, 175] on input "$ 538,000" at bounding box center [1070, 167] width 79 height 16
click at [1077, 175] on input "$ 538,000" at bounding box center [1070, 167] width 79 height 16
click at [1079, 175] on input "$ 538,000" at bounding box center [1070, 167] width 79 height 16
click at [1068, 175] on input "$ 538,000" at bounding box center [1070, 167] width 79 height 16
click at [1081, 256] on input "$ 160,000" at bounding box center [1070, 247] width 79 height 16
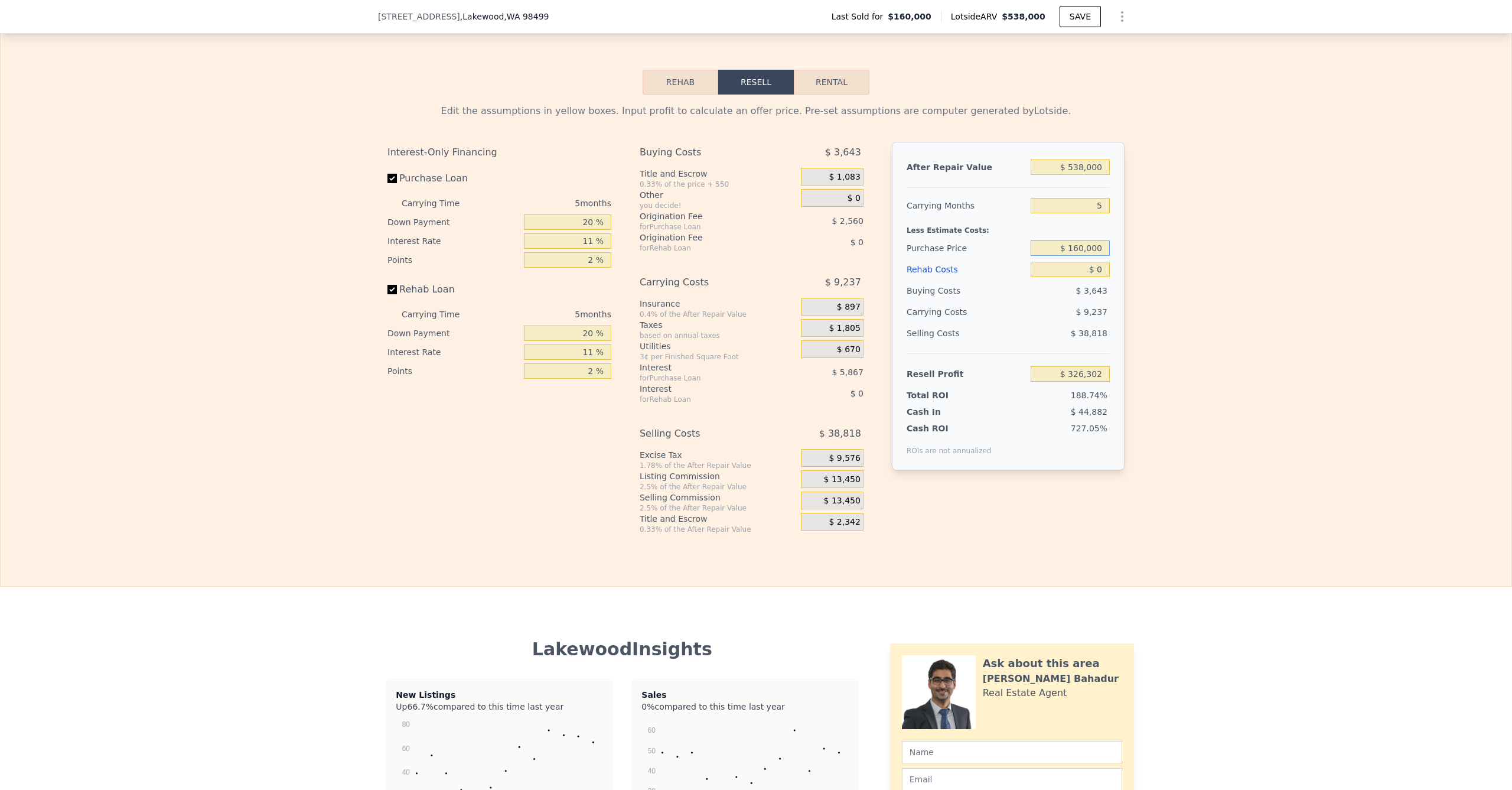
click at [1071, 256] on input "$ 160,000" at bounding box center [1070, 247] width 79 height 16
type input "$ 360,000"
click at [1075, 175] on input "$ 538,000" at bounding box center [1070, 167] width 79 height 16
type input "$ 115,101"
click at [1080, 175] on input "$ 538,000" at bounding box center [1070, 167] width 79 height 16
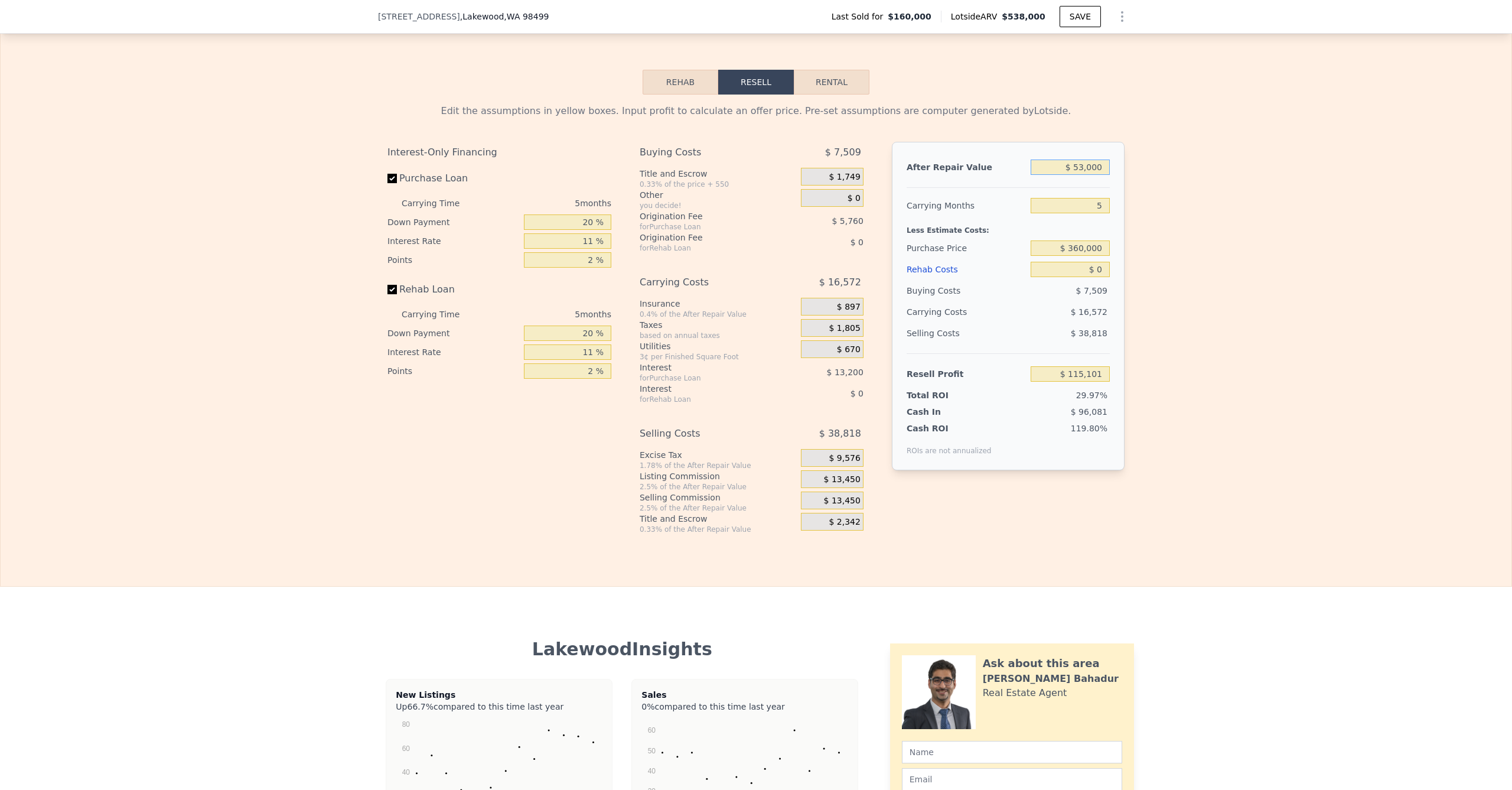
type input "$ 5,000"
type input "-$ 334,591"
type input "$ 52,000"
type input "-$ 335,520"
type input "$ 525,000"
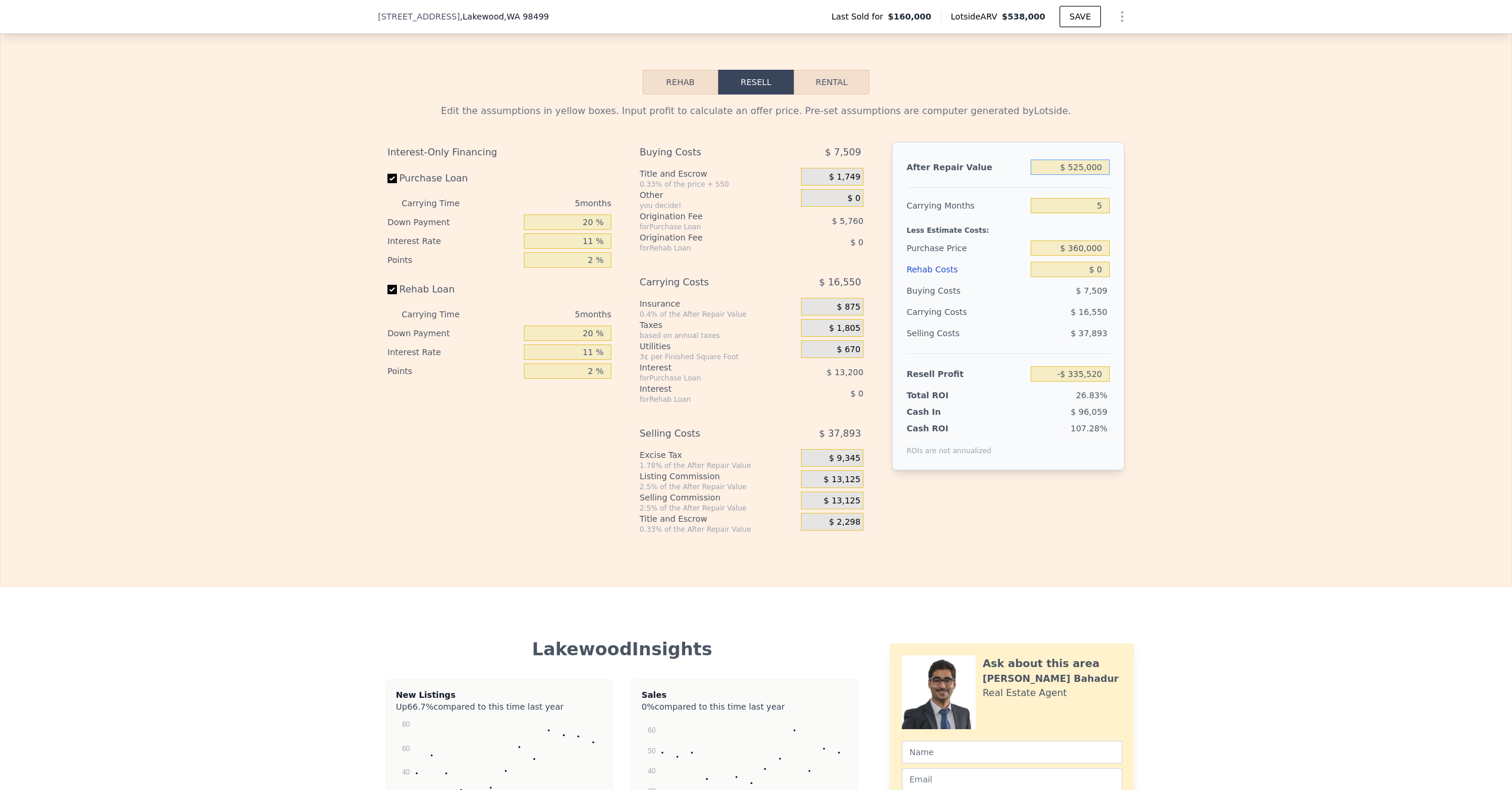
type input "$ 103,048"
type input "$ 525,000"
drag, startPoint x: 1272, startPoint y: 332, endPoint x: 1253, endPoint y: 327, distance: 19.6
click at [1268, 332] on div "Edit the assumptions in yellow boxes. Input profit to calculate an offer price.…" at bounding box center [756, 314] width 1511 height 440
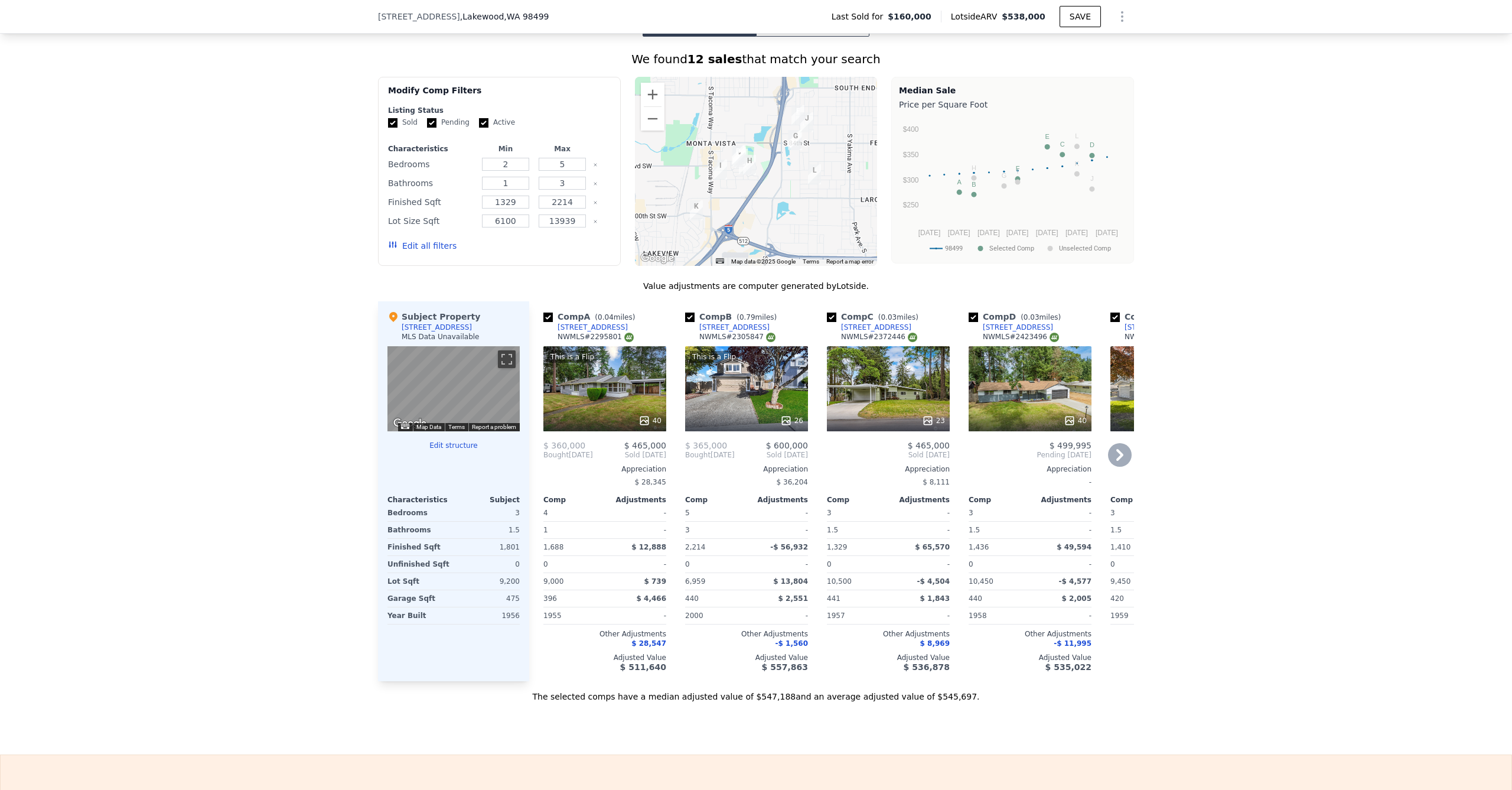
scroll to position [1219, 0]
